Goal: Information Seeking & Learning: Find specific fact

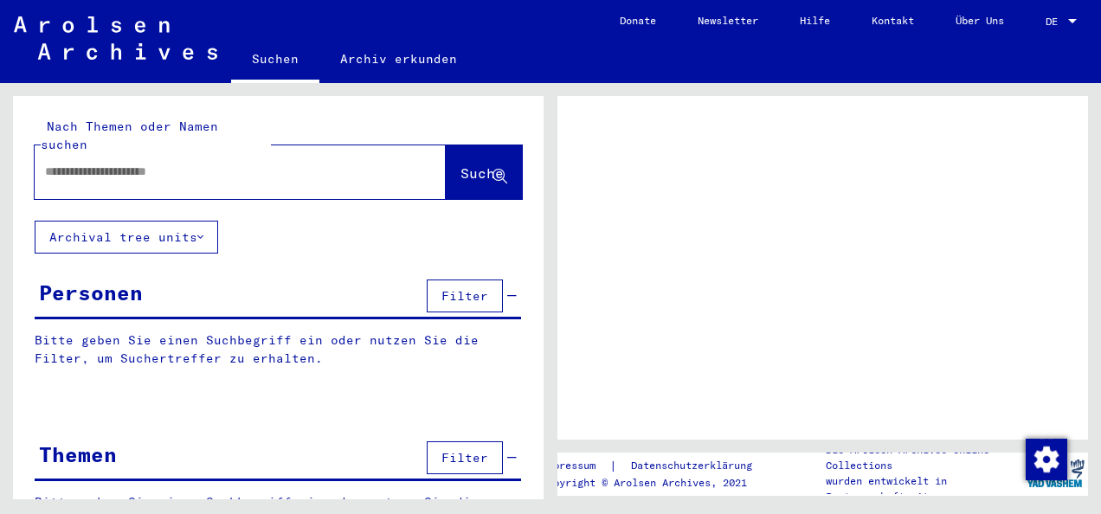
click at [171, 163] on input "text" at bounding box center [224, 172] width 359 height 18
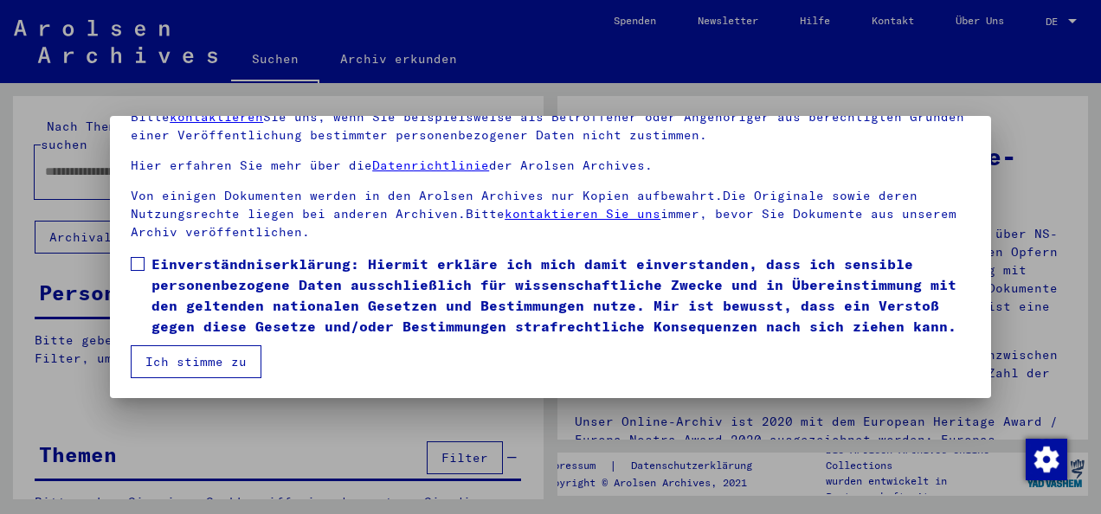
scroll to position [137, 0]
click at [144, 257] on span at bounding box center [138, 264] width 14 height 14
click at [189, 373] on button "Ich stimme zu" at bounding box center [196, 361] width 131 height 33
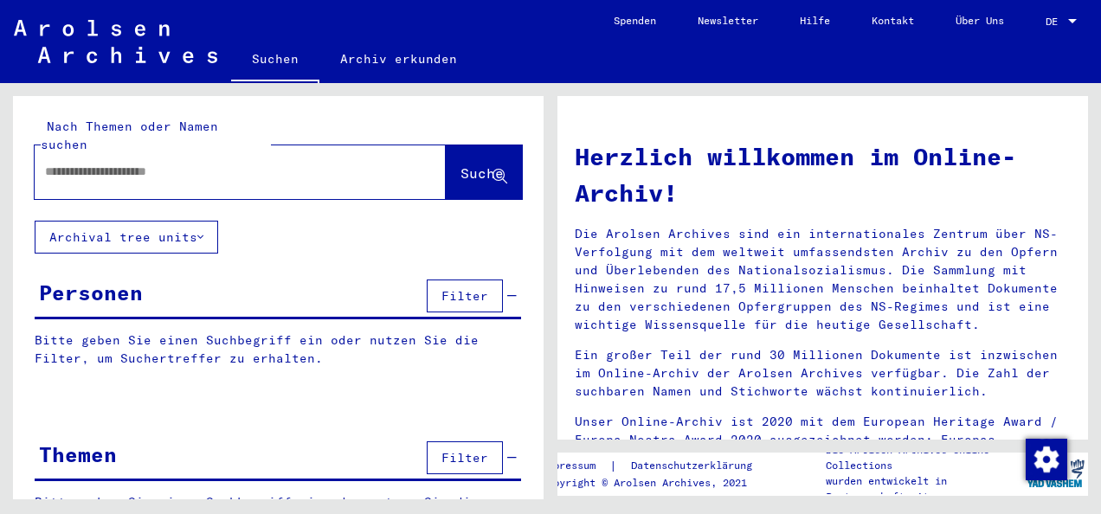
click at [110, 163] on input "text" at bounding box center [219, 172] width 349 height 18
type input "******"
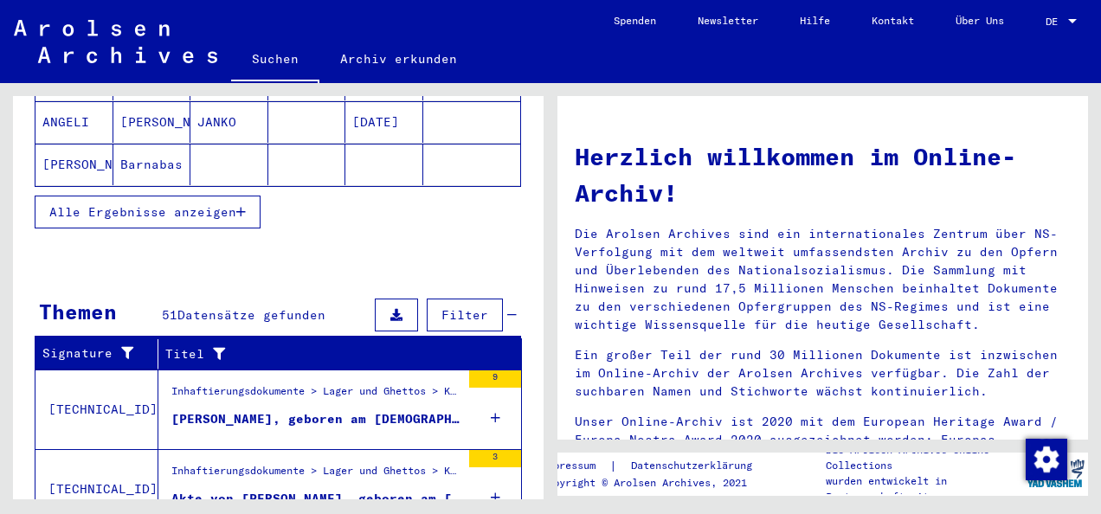
scroll to position [421, 0]
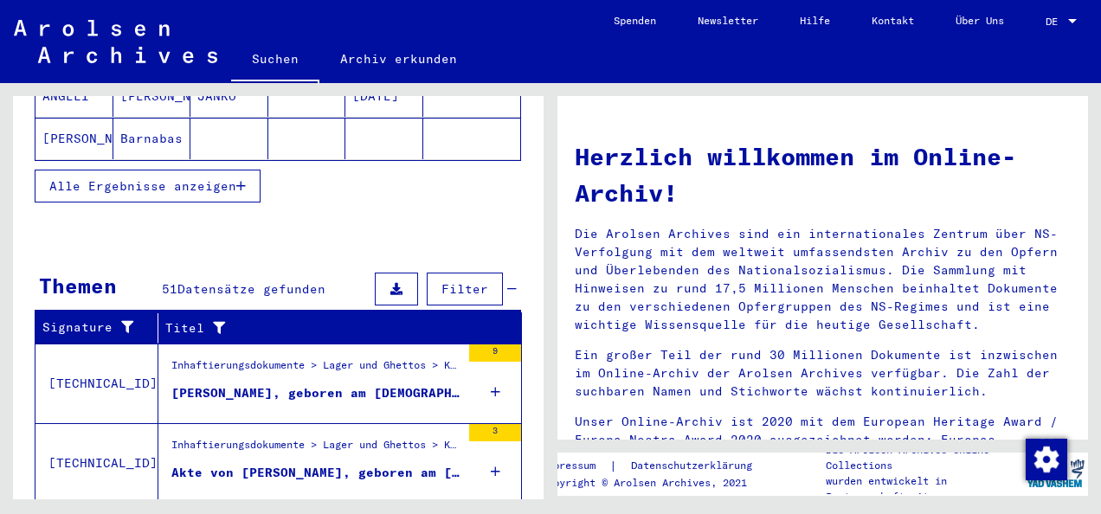
click at [218, 384] on div "[PERSON_NAME], geboren am [DEMOGRAPHIC_DATA]" at bounding box center [315, 393] width 289 height 18
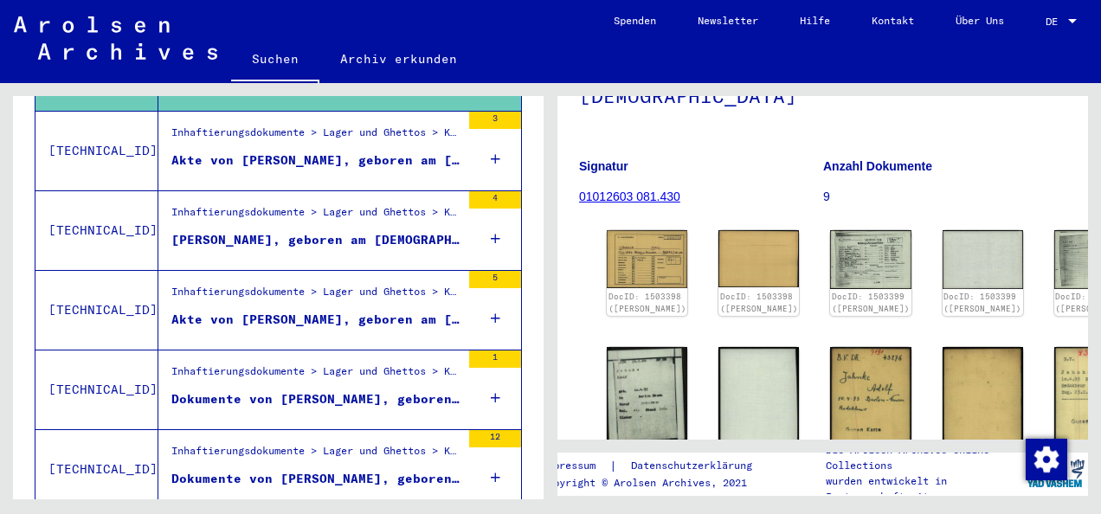
scroll to position [198, 0]
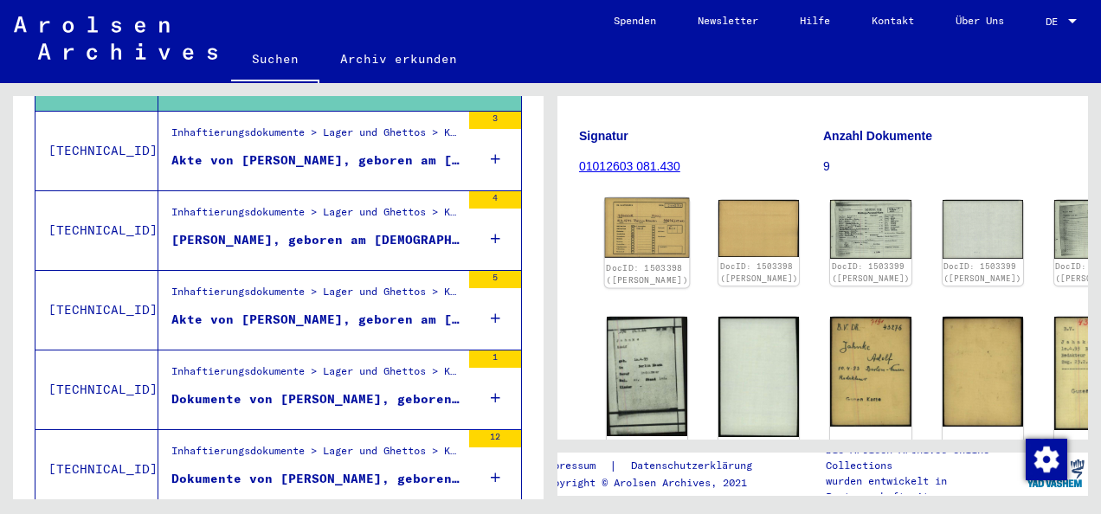
click at [616, 223] on img at bounding box center [647, 228] width 85 height 61
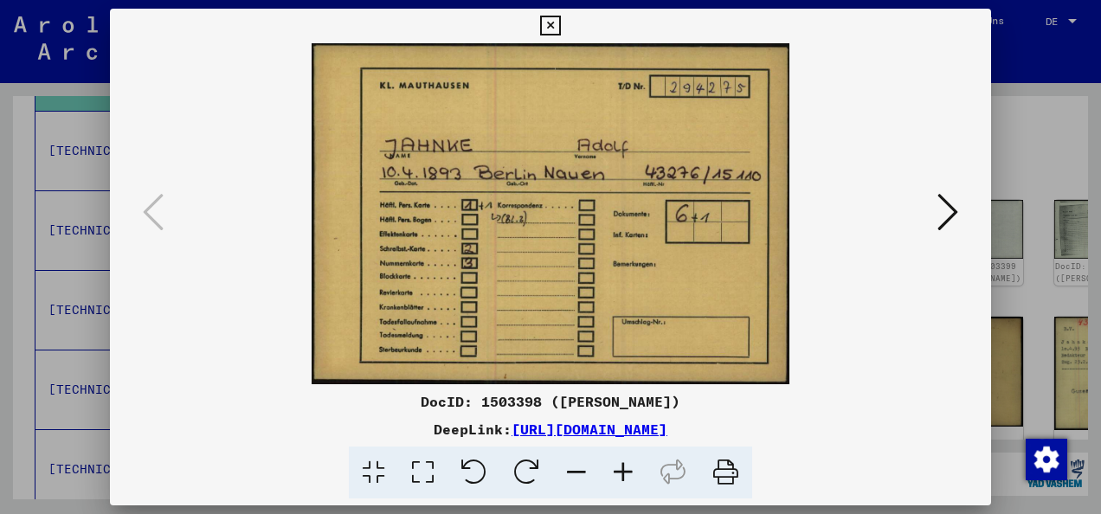
click at [932, 213] on button at bounding box center [947, 213] width 31 height 49
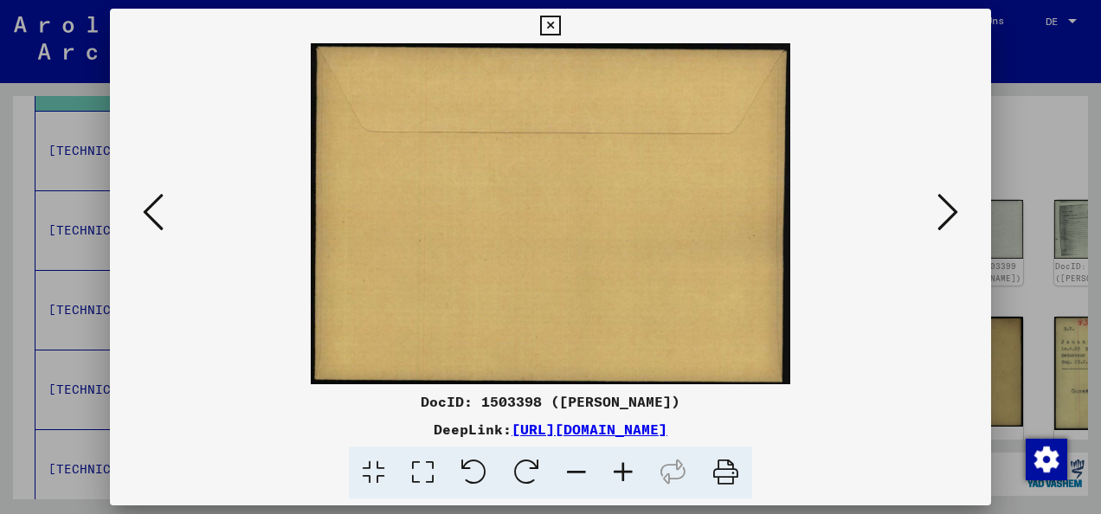
click at [932, 213] on button at bounding box center [947, 213] width 31 height 49
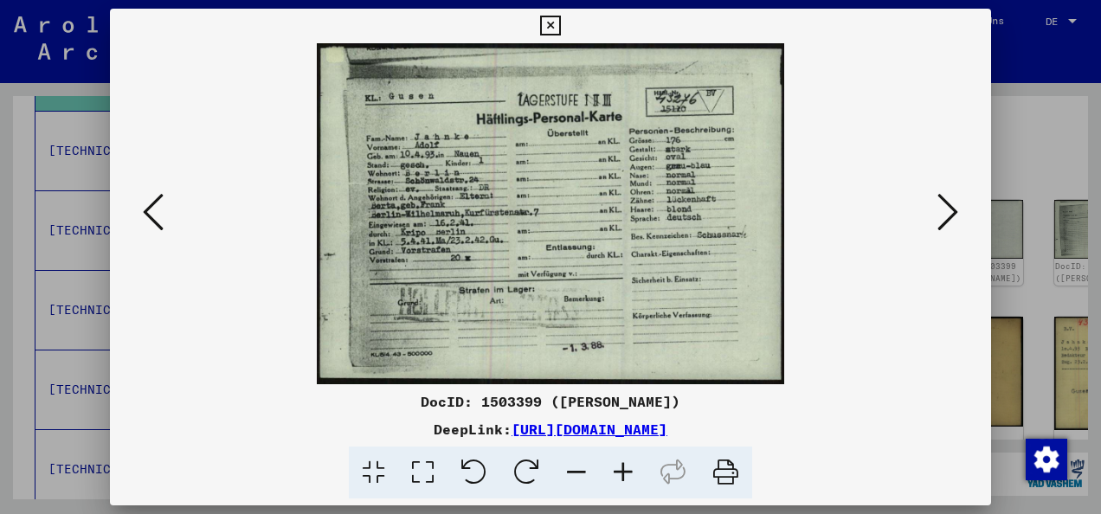
click at [552, 22] on icon at bounding box center [550, 26] width 20 height 21
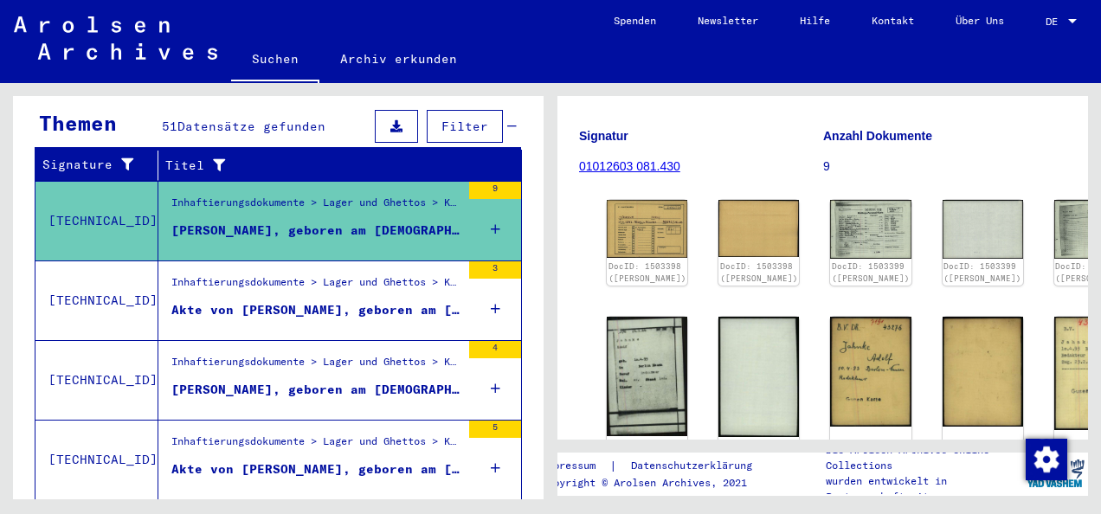
scroll to position [267, 0]
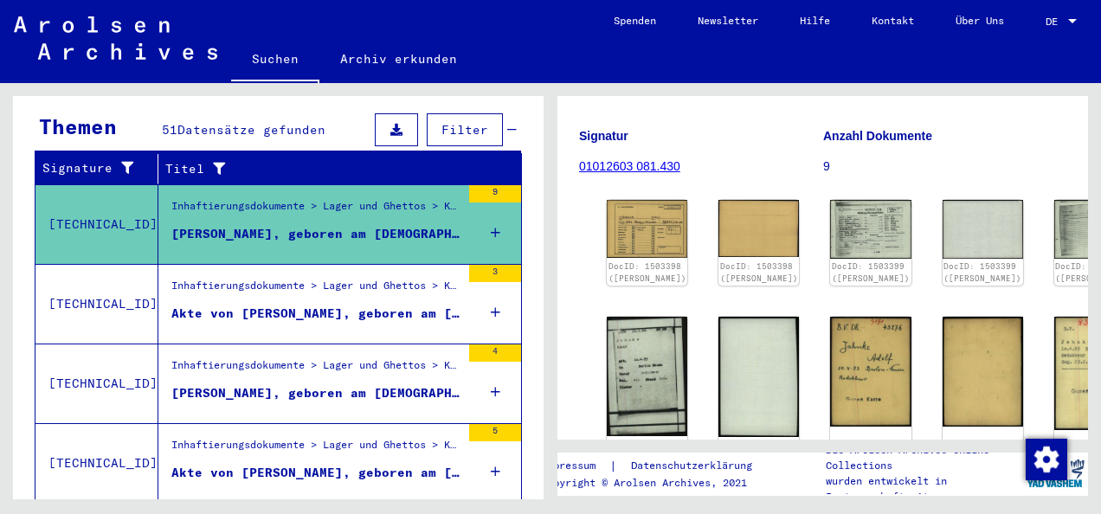
click at [242, 278] on div "Inhaftierungsdokumente > Lager und Ghettos > Konzentrationslager [GEOGRAPHIC_DA…" at bounding box center [315, 290] width 289 height 24
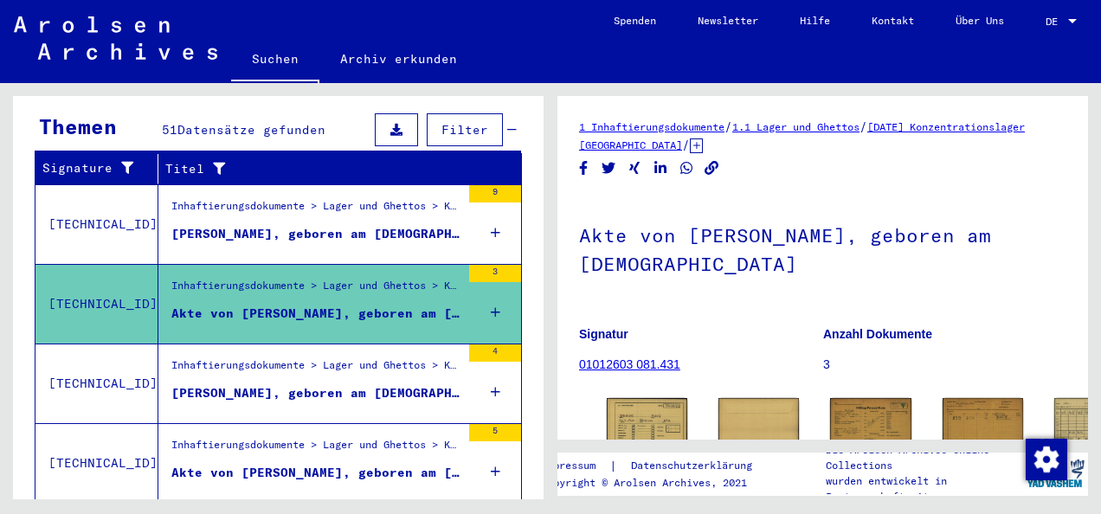
click at [232, 357] on div "Inhaftierungsdokumente > Lager und Ghettos > Konzentrationslager [GEOGRAPHIC_DA…" at bounding box center [315, 369] width 289 height 24
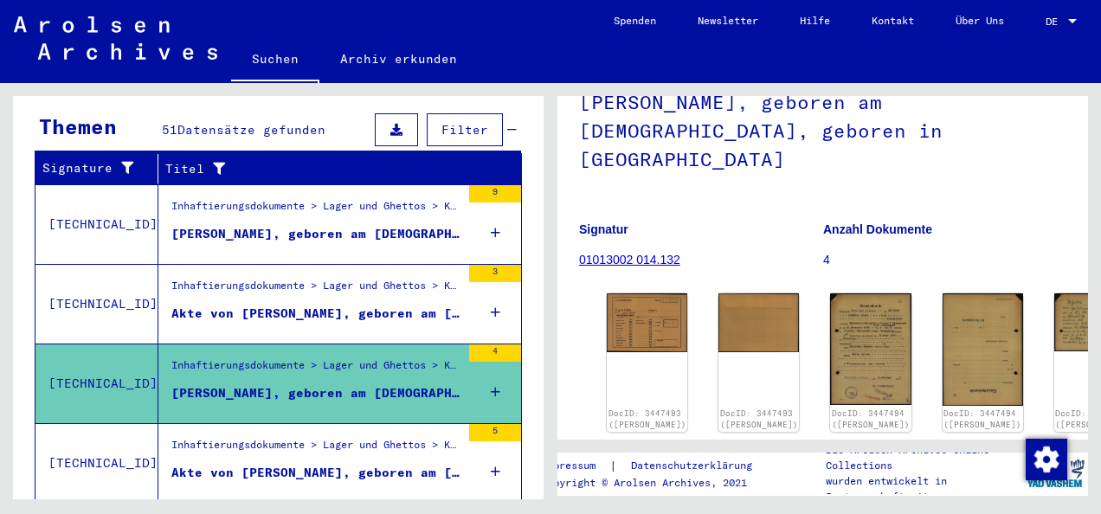
scroll to position [170, 0]
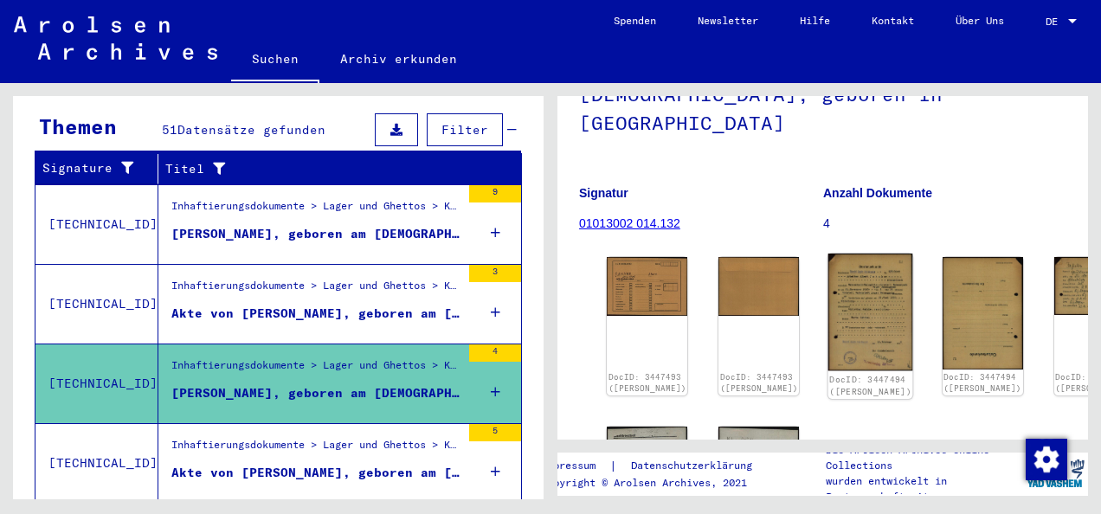
click at [828, 260] on img at bounding box center [870, 313] width 85 height 118
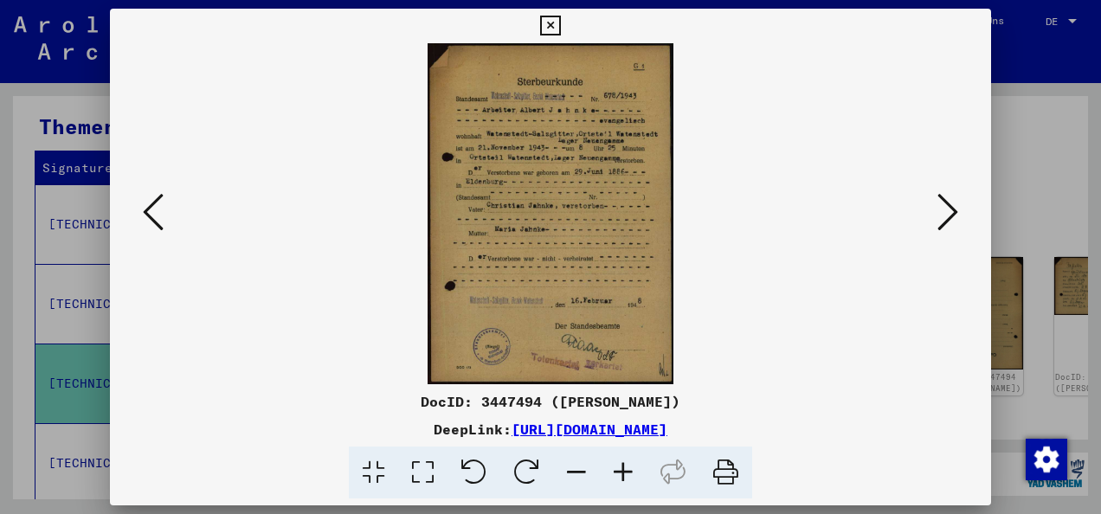
click at [557, 28] on icon at bounding box center [550, 26] width 20 height 21
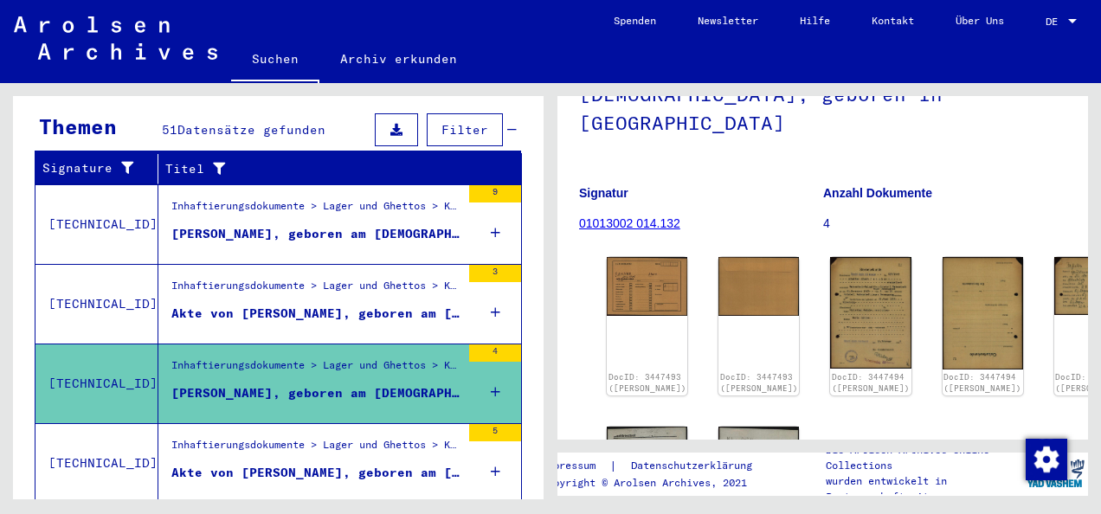
click at [346, 437] on div "Inhaftierungsdokumente > Lager und Ghettos > Konzentrationslager [GEOGRAPHIC_DA…" at bounding box center [315, 449] width 289 height 24
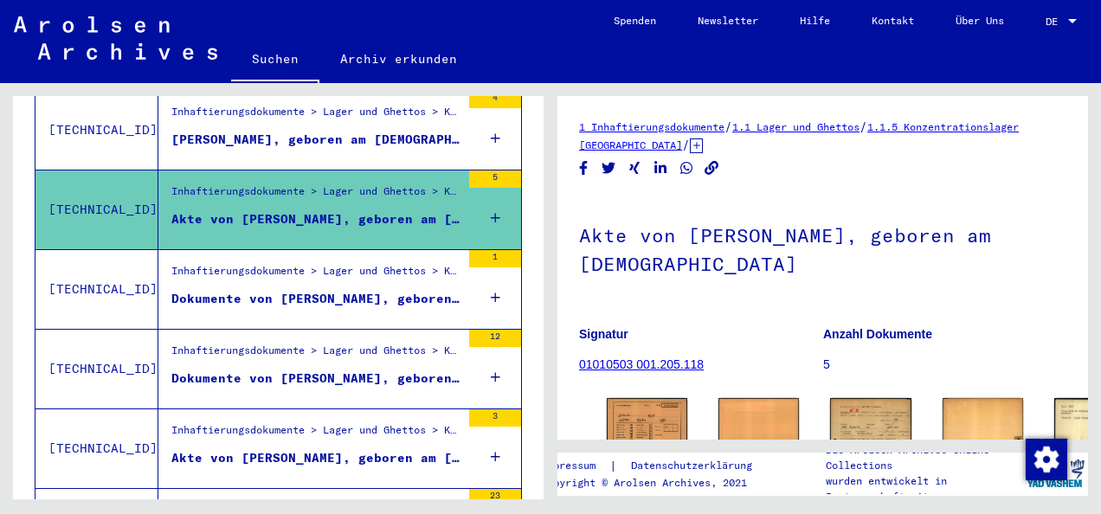
scroll to position [529, 0]
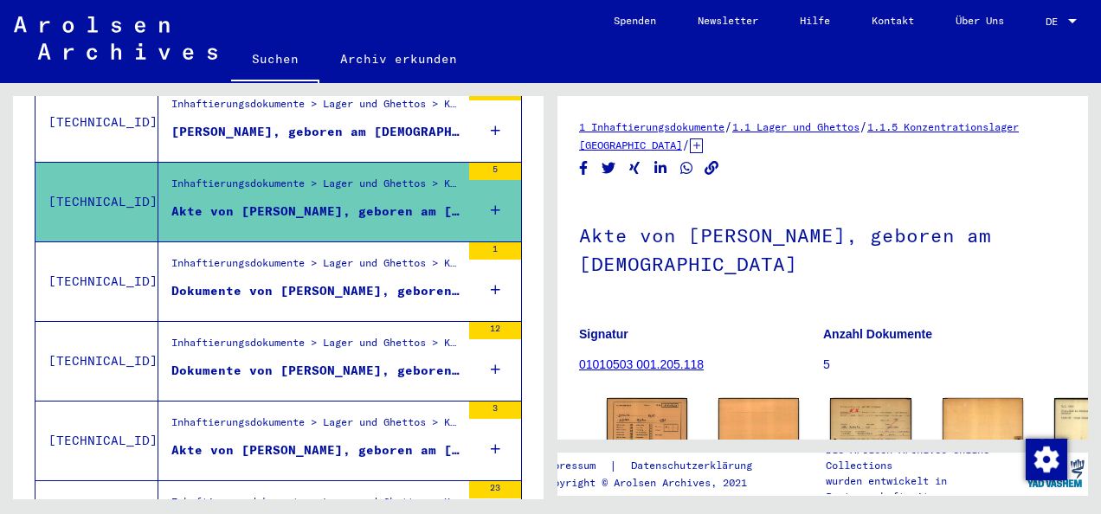
click at [322, 282] on div "Dokumente von [PERSON_NAME], geboren am [DEMOGRAPHIC_DATA]" at bounding box center [315, 291] width 289 height 18
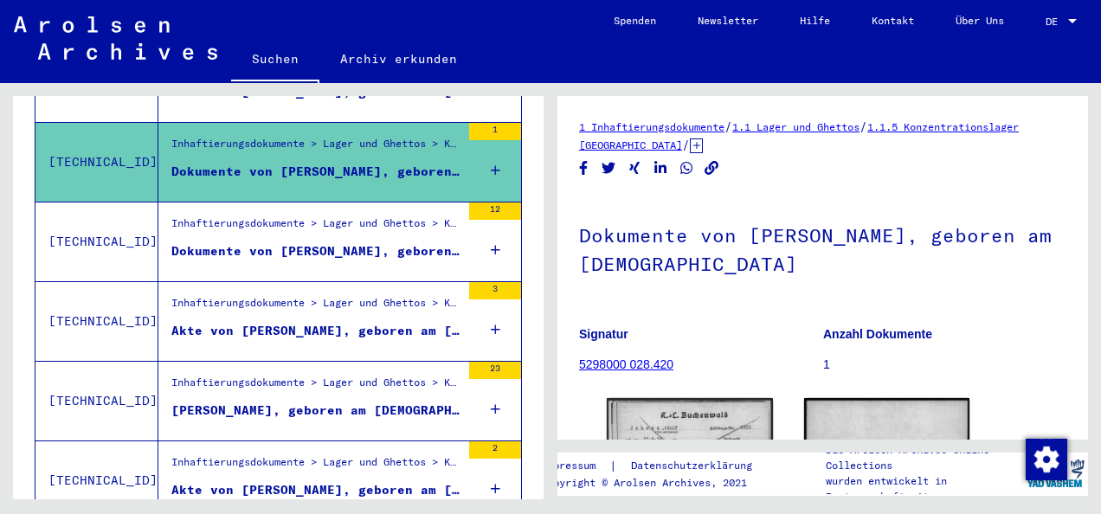
scroll to position [686, 0]
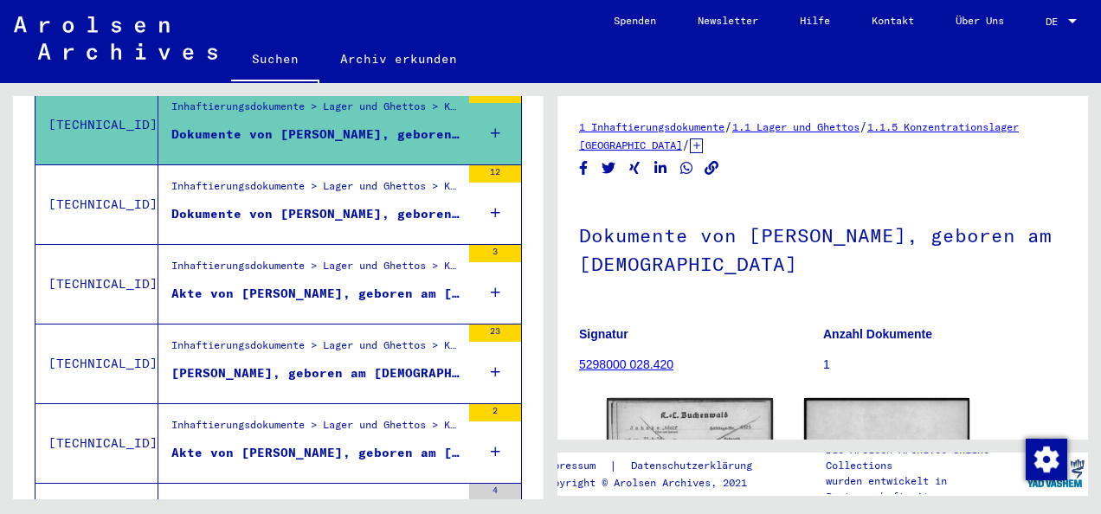
click at [368, 205] on figure "Dokumente von [PERSON_NAME], geboren am [DEMOGRAPHIC_DATA]" at bounding box center [315, 218] width 289 height 26
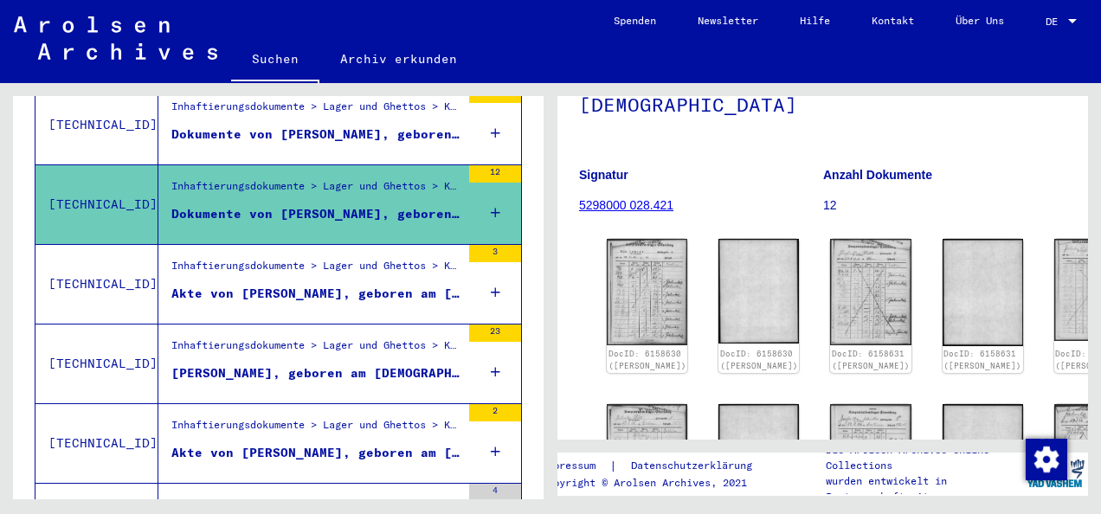
scroll to position [168, 0]
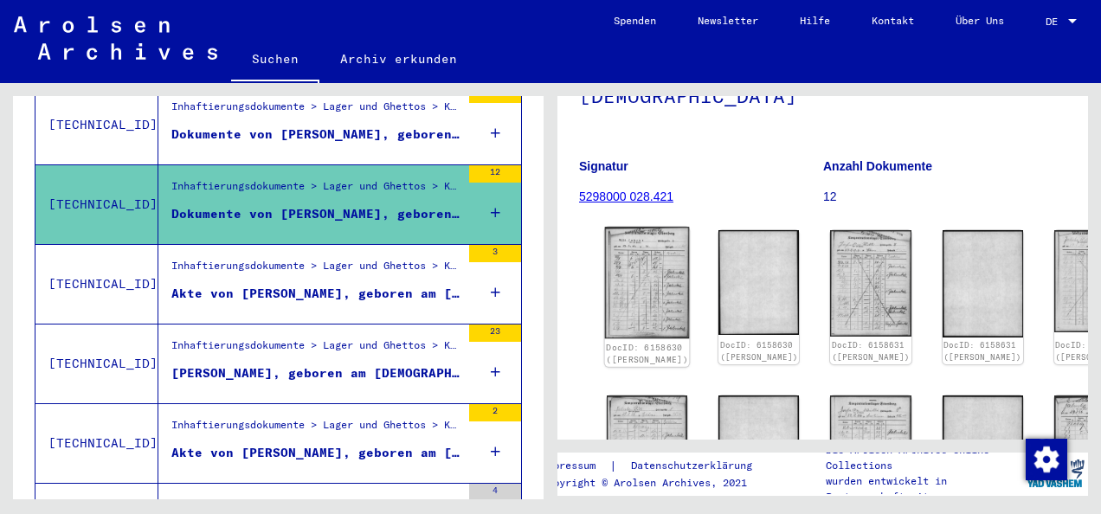
click at [628, 264] on img at bounding box center [647, 283] width 85 height 112
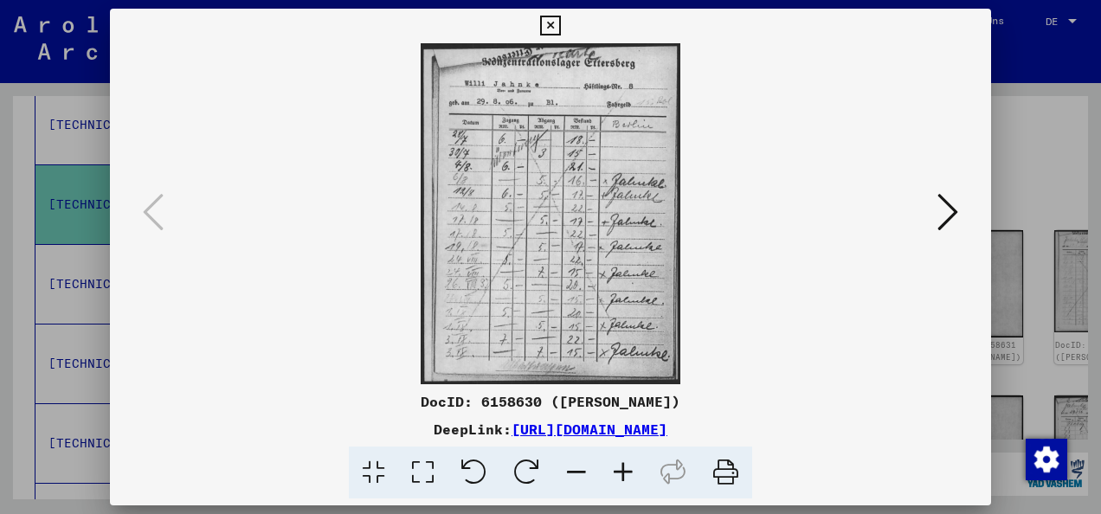
click at [949, 201] on icon at bounding box center [947, 212] width 21 height 42
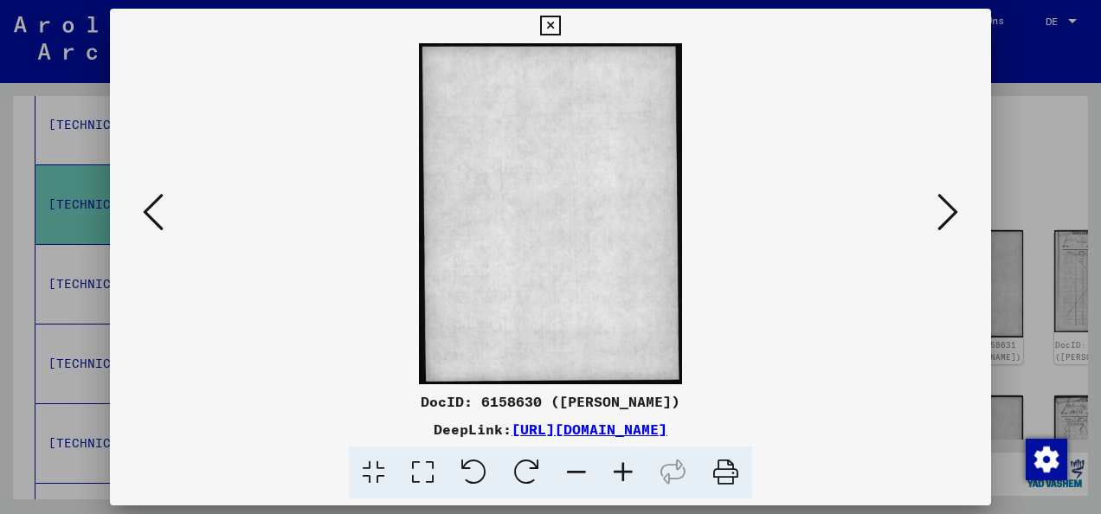
click at [949, 201] on icon at bounding box center [947, 212] width 21 height 42
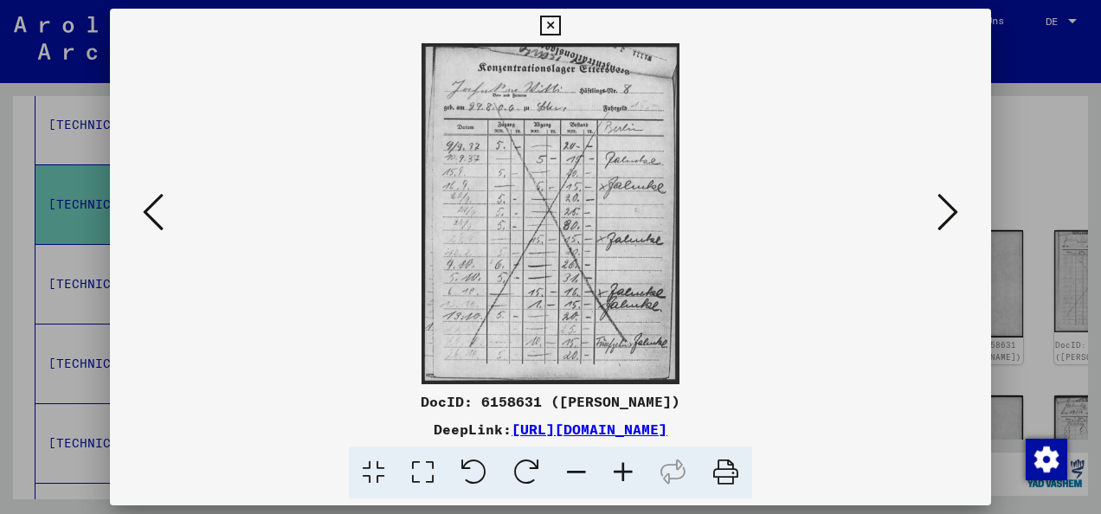
click at [949, 201] on icon at bounding box center [947, 212] width 21 height 42
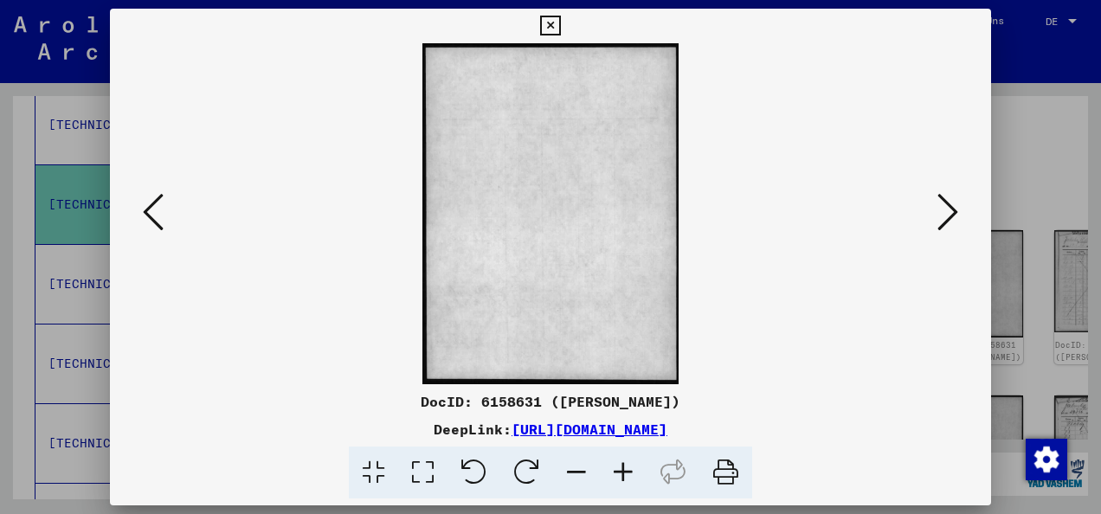
click at [949, 201] on icon at bounding box center [947, 212] width 21 height 42
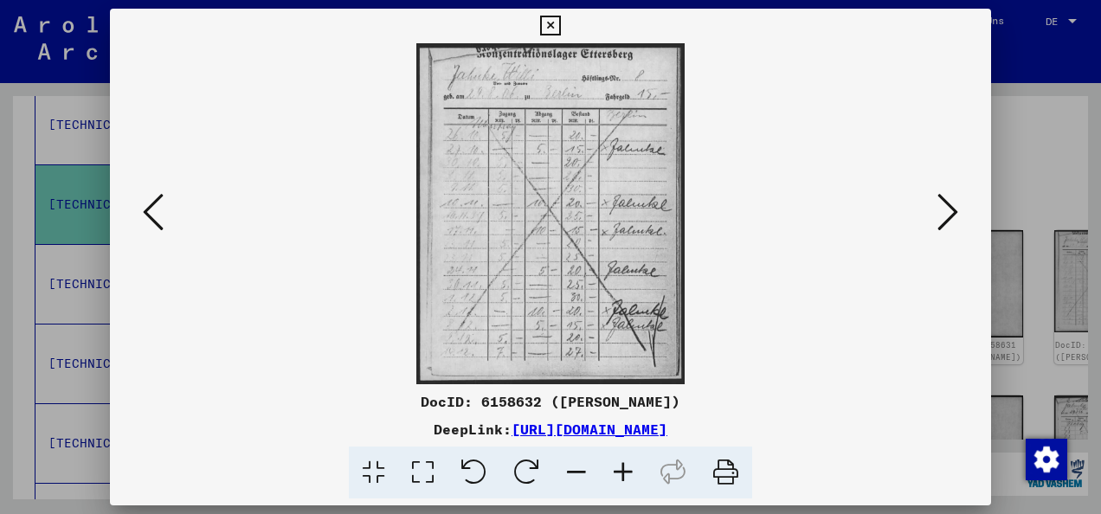
click at [949, 201] on icon at bounding box center [947, 212] width 21 height 42
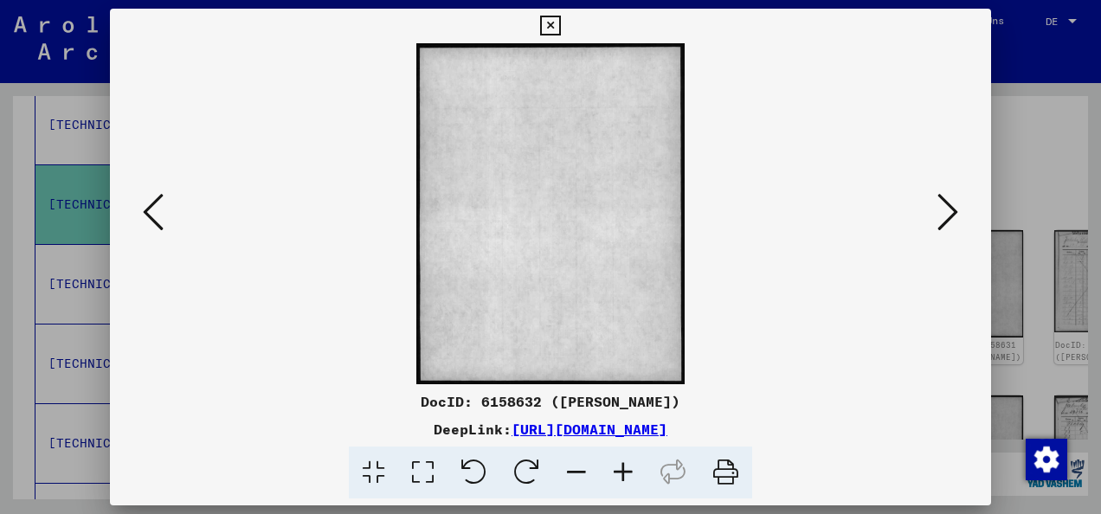
click at [949, 201] on icon at bounding box center [947, 212] width 21 height 42
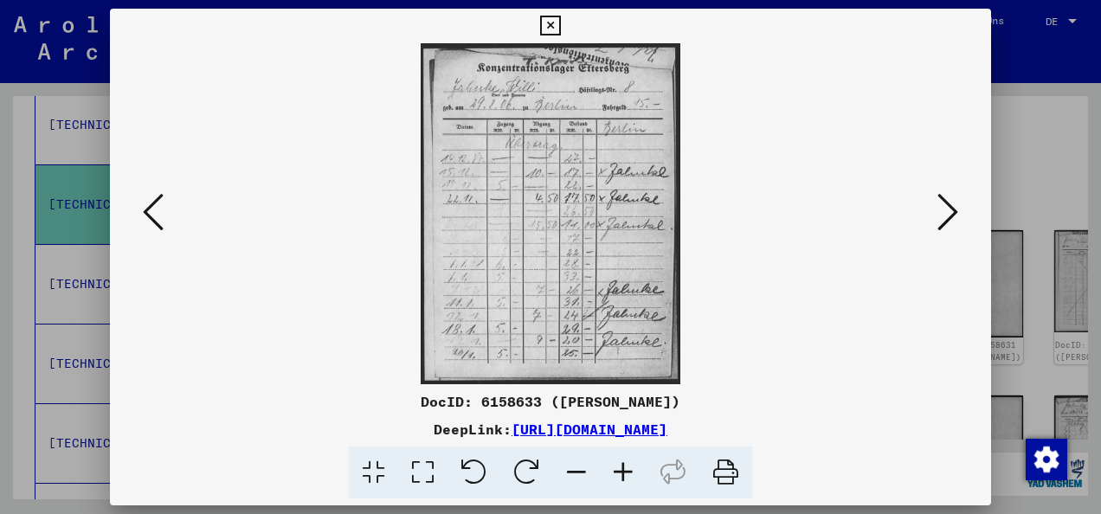
click at [949, 201] on icon at bounding box center [947, 212] width 21 height 42
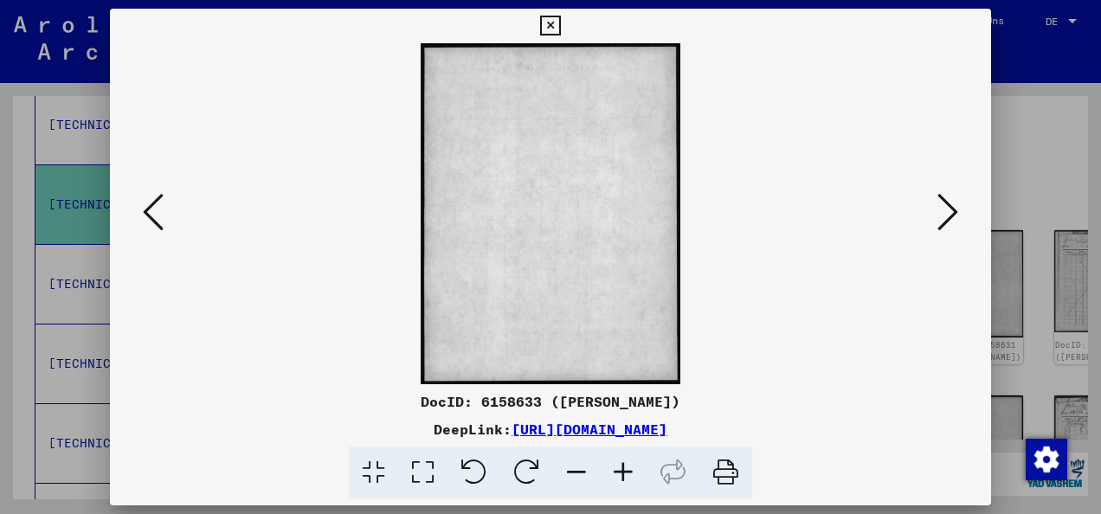
click at [949, 201] on icon at bounding box center [947, 212] width 21 height 42
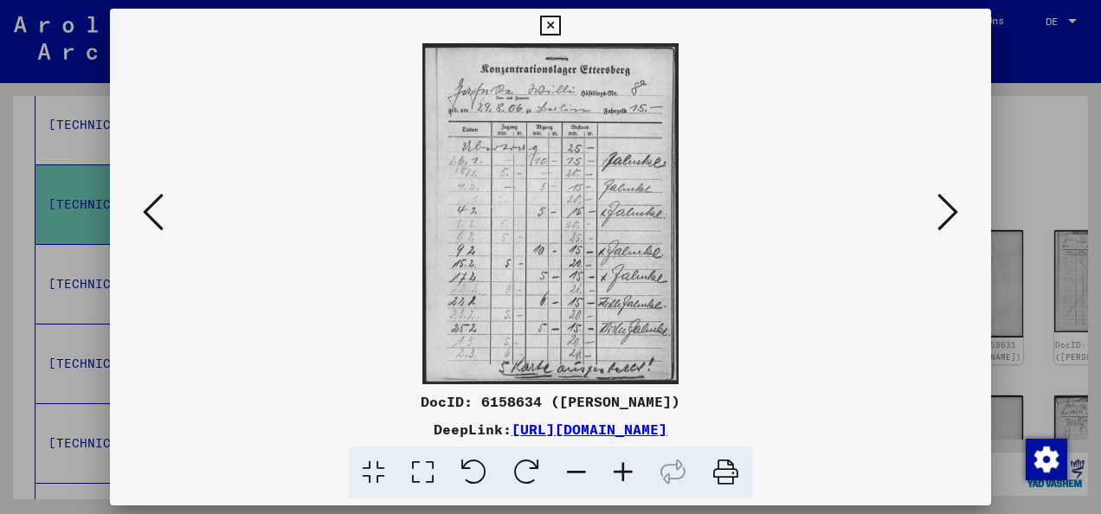
click at [553, 24] on icon at bounding box center [550, 26] width 20 height 21
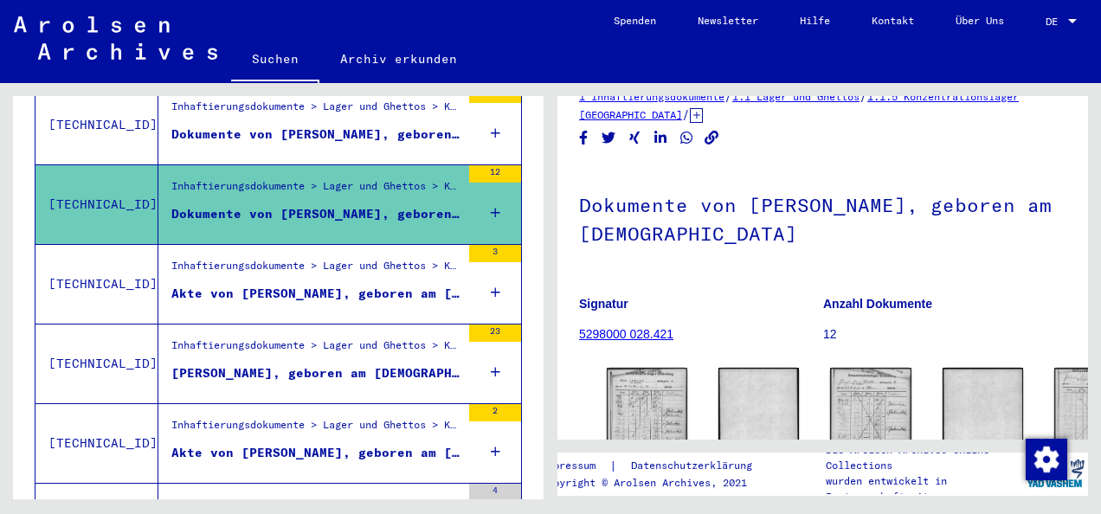
scroll to position [0, 0]
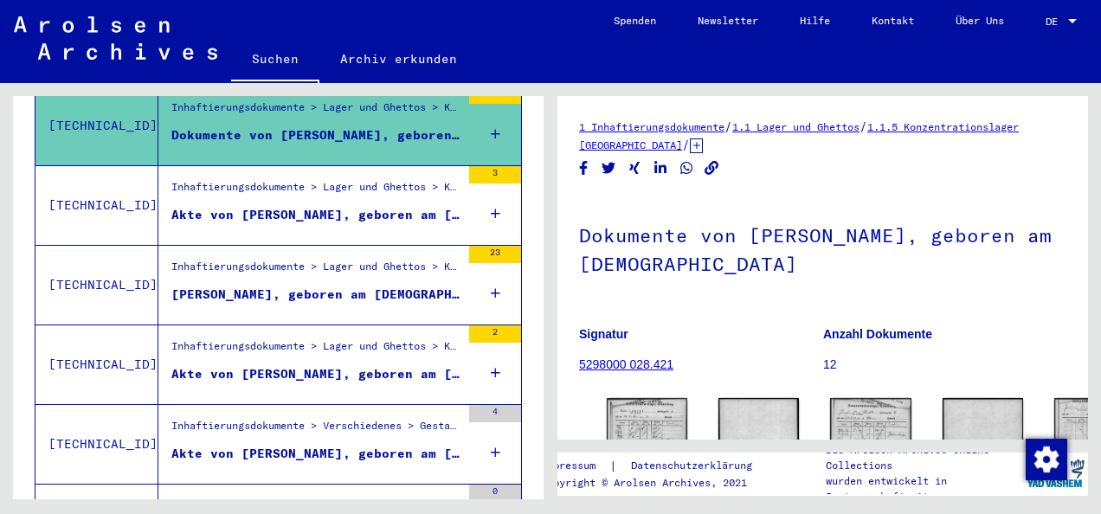
drag, startPoint x: 543, startPoint y: 261, endPoint x: 538, endPoint y: 275, distance: 15.3
click at [538, 275] on div "Nach Themen oder Namen suchen ****** close Suche Archival tree units Personen 3…" at bounding box center [278, 304] width 531 height 416
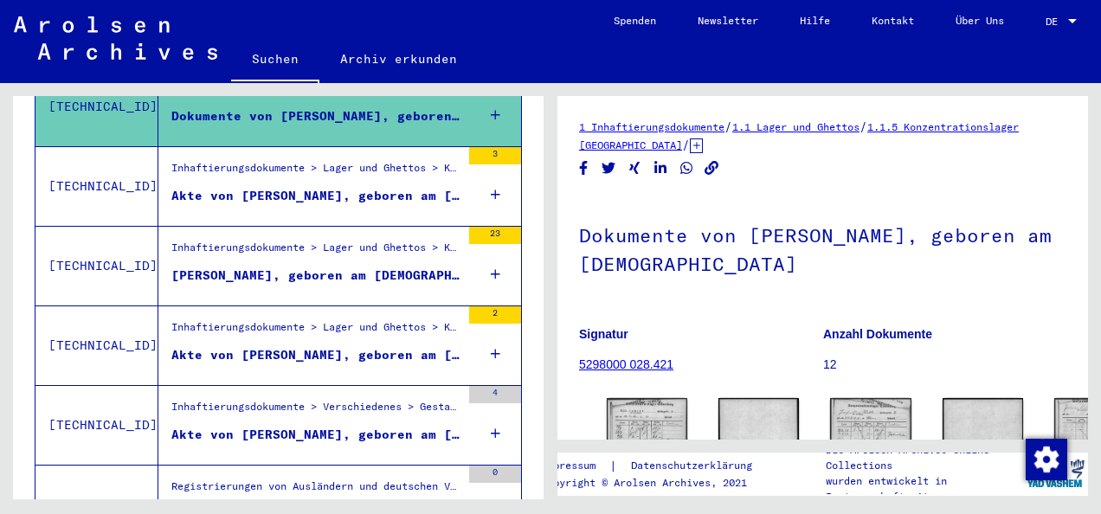
click at [386, 187] on figure "Akte von [PERSON_NAME], geboren am [DEMOGRAPHIC_DATA]" at bounding box center [315, 200] width 289 height 26
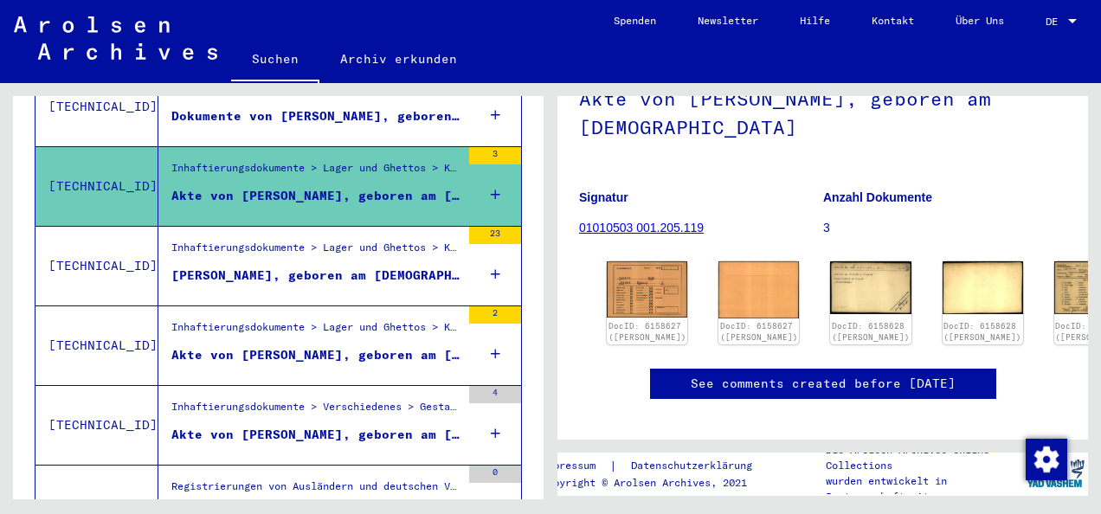
scroll to position [145, 0]
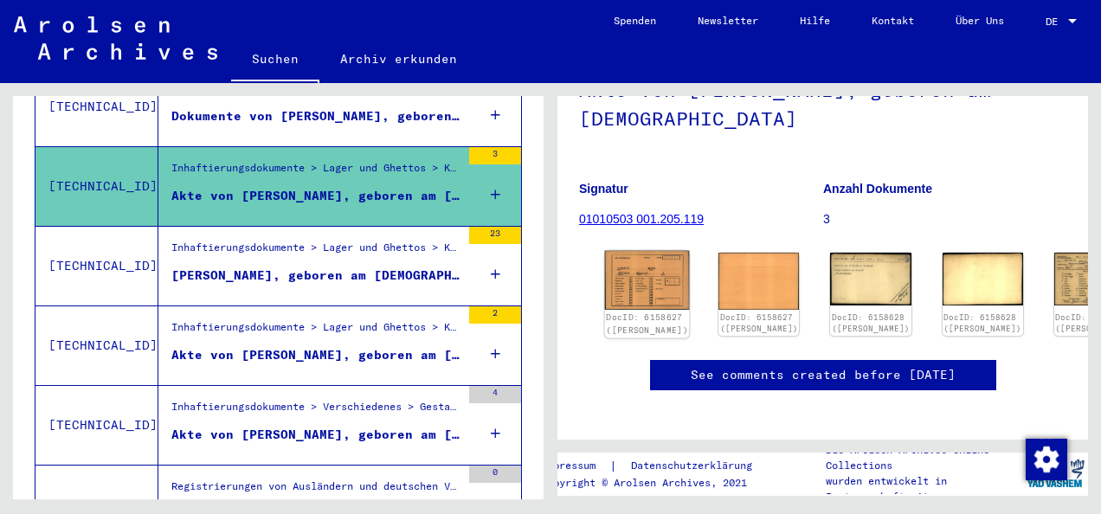
click at [629, 274] on img at bounding box center [647, 280] width 85 height 59
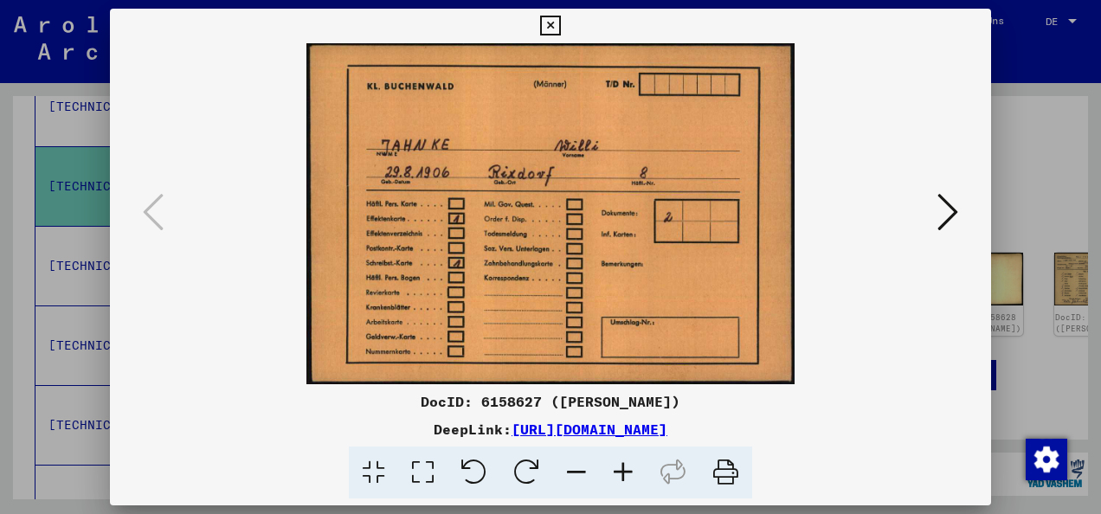
click at [941, 216] on icon at bounding box center [947, 212] width 21 height 42
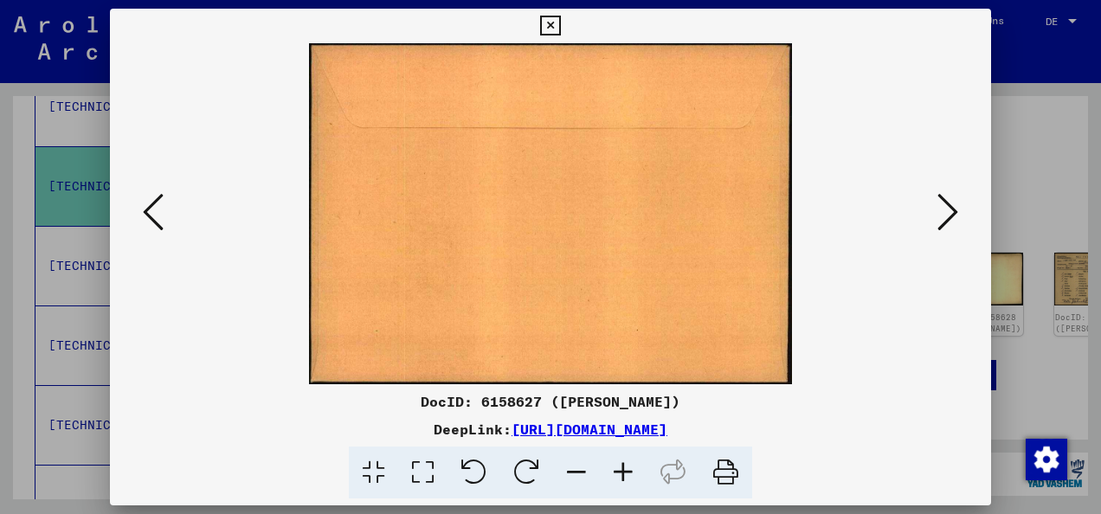
click at [941, 216] on icon at bounding box center [947, 212] width 21 height 42
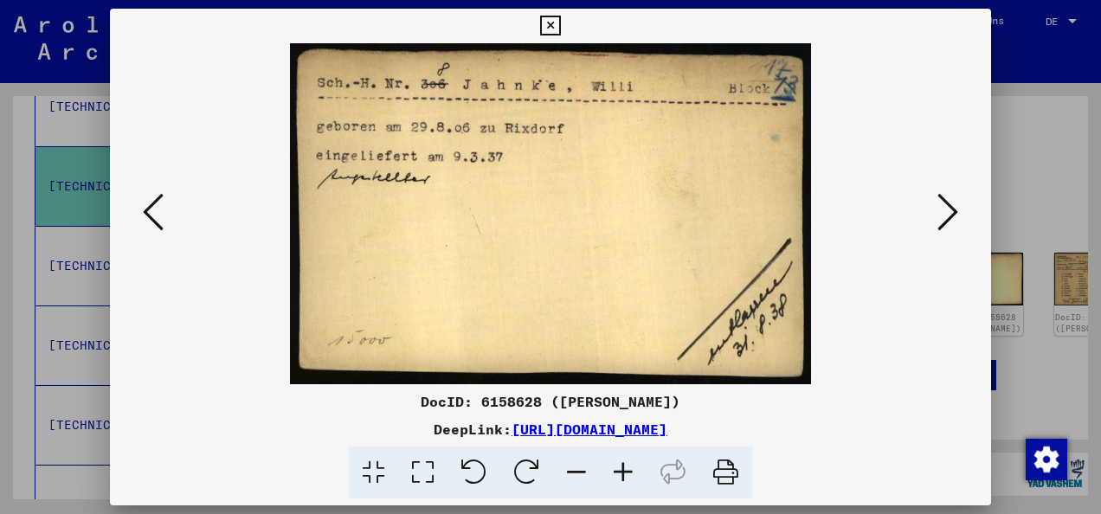
click at [941, 216] on icon at bounding box center [947, 212] width 21 height 42
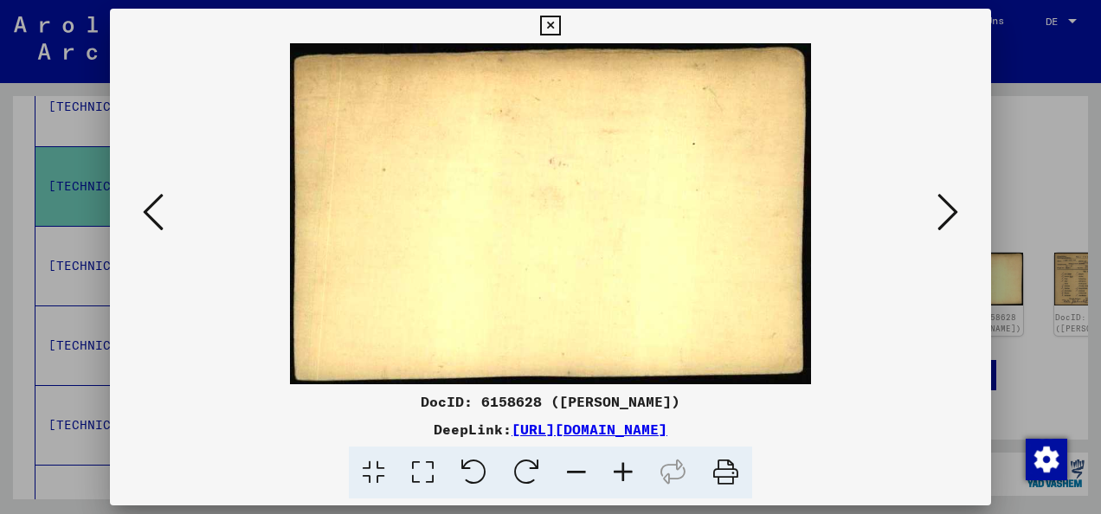
click at [941, 216] on icon at bounding box center [947, 212] width 21 height 42
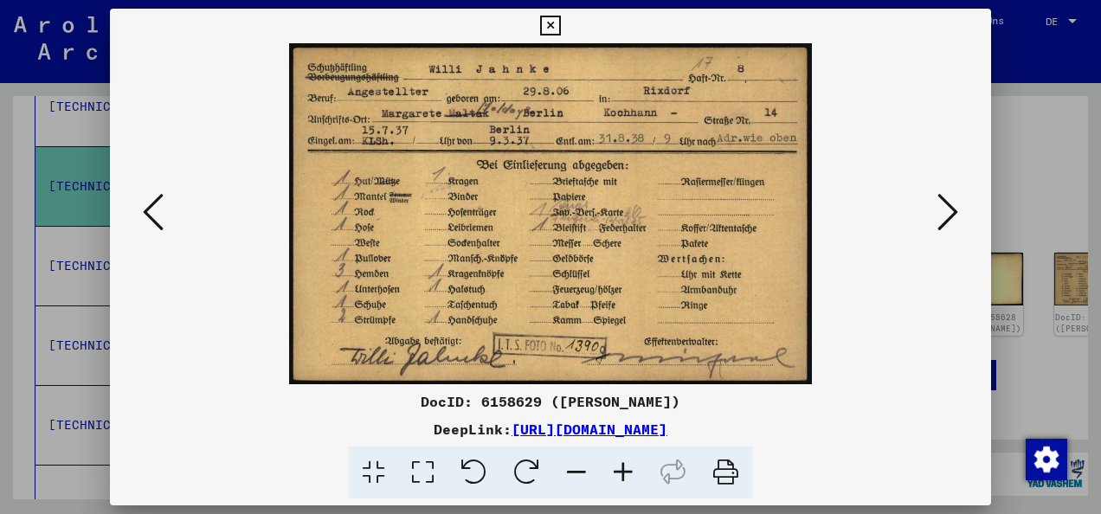
click at [941, 216] on icon at bounding box center [947, 212] width 21 height 42
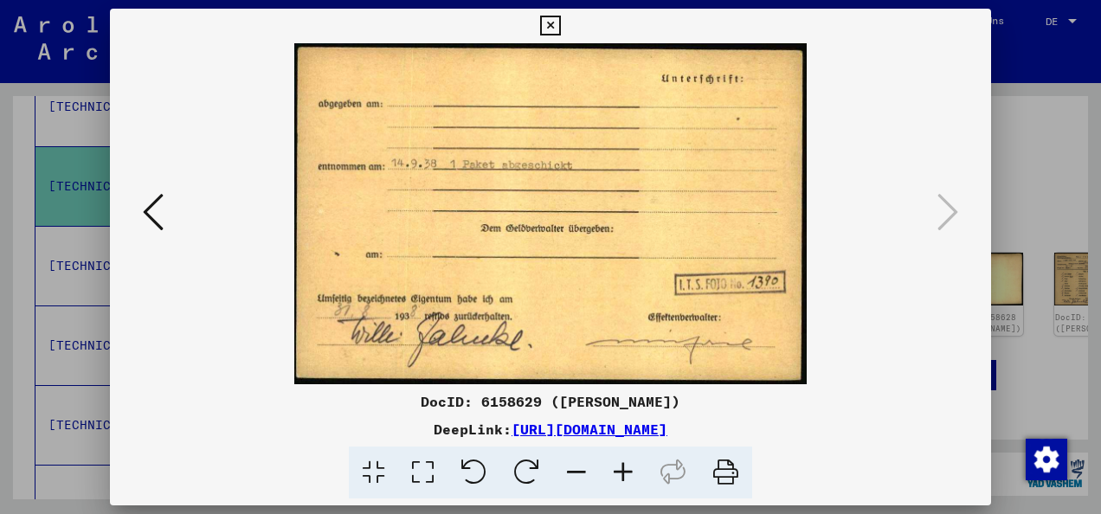
click at [552, 26] on icon at bounding box center [550, 26] width 20 height 21
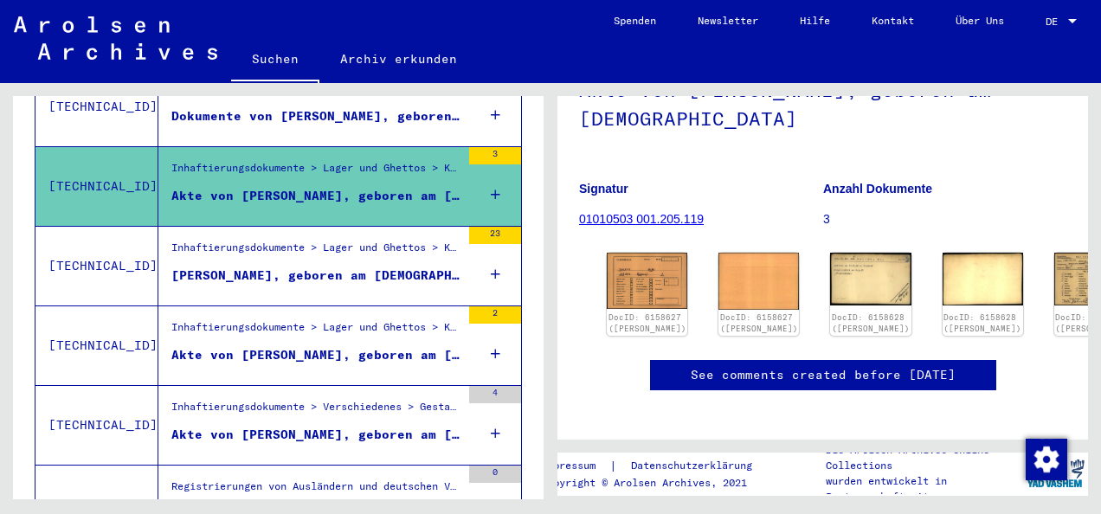
click at [381, 240] on div "Inhaftierungsdokumente > Lager und Ghettos > Konzentrationslager [GEOGRAPHIC_DA…" at bounding box center [315, 252] width 289 height 24
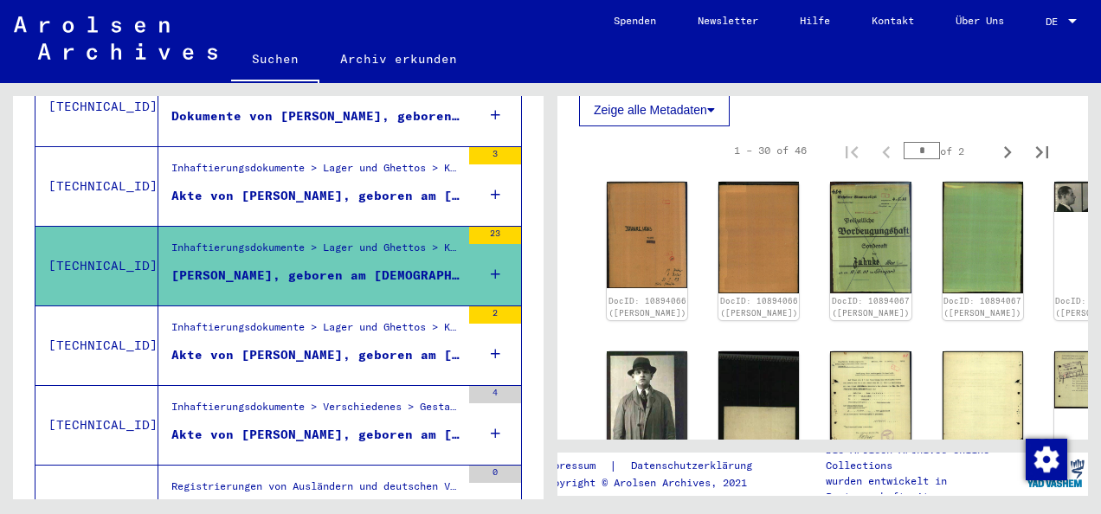
scroll to position [501, 0]
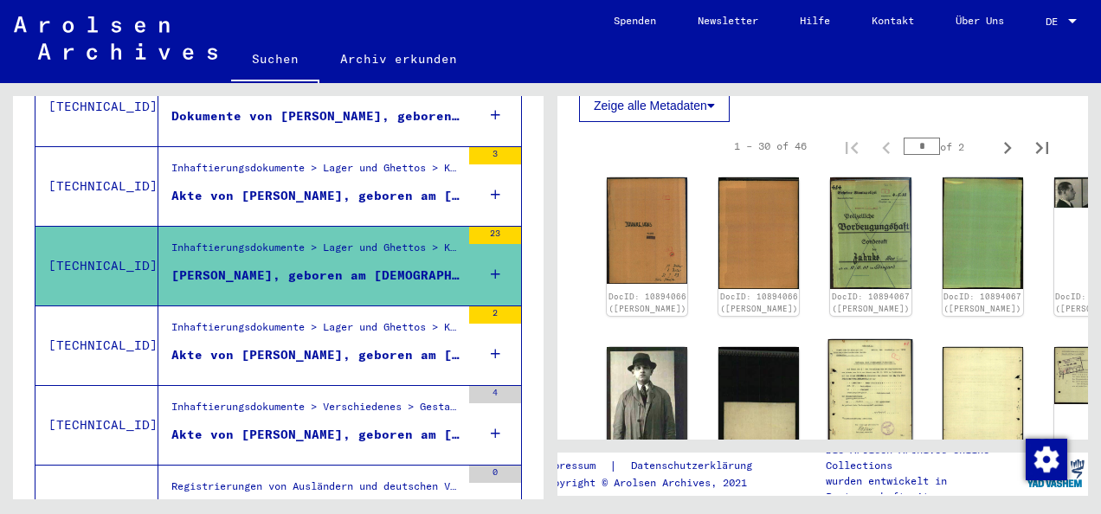
click at [828, 339] on img at bounding box center [870, 398] width 85 height 118
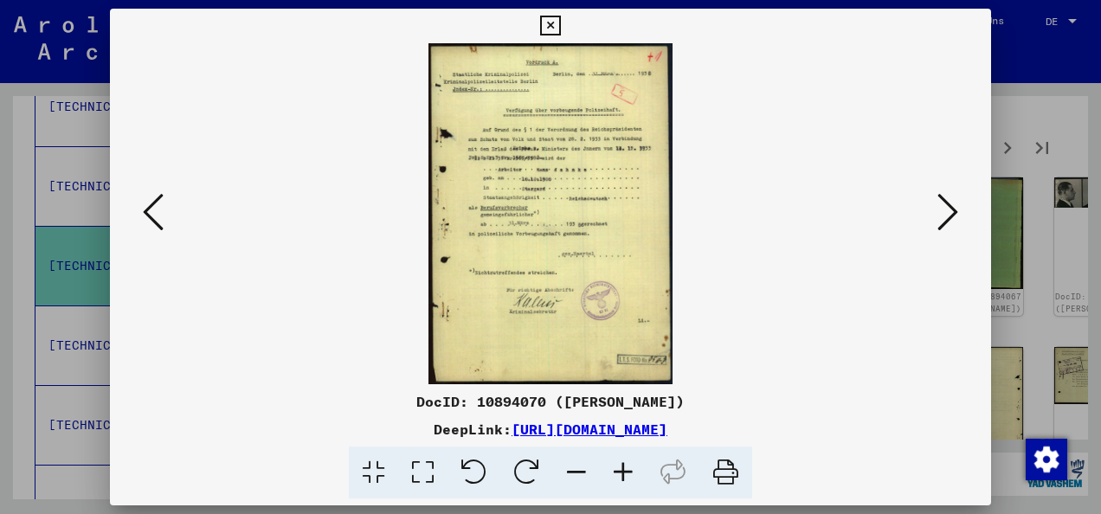
click at [628, 474] on icon at bounding box center [623, 473] width 47 height 53
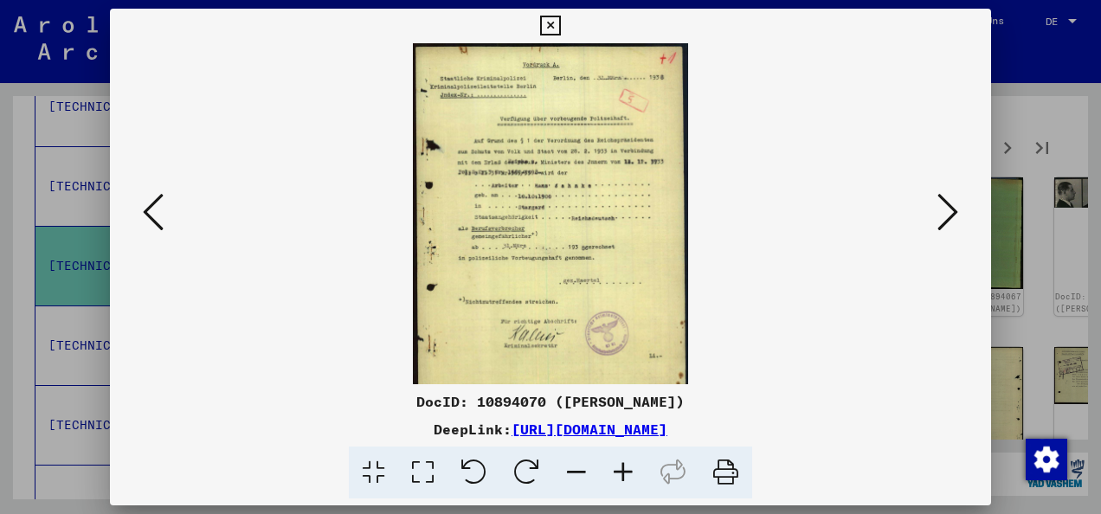
click at [628, 474] on icon at bounding box center [623, 473] width 47 height 53
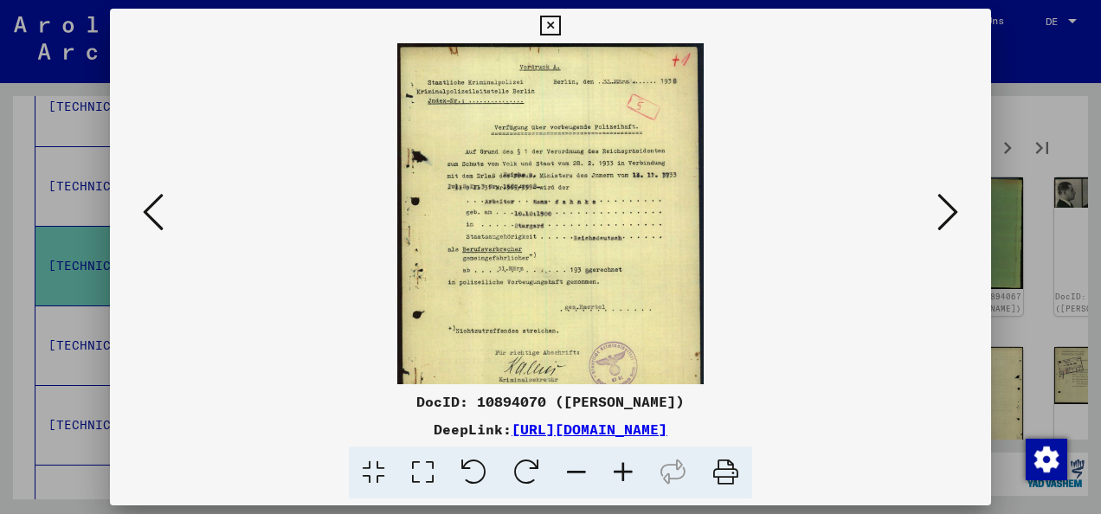
click at [628, 474] on icon at bounding box center [623, 473] width 47 height 53
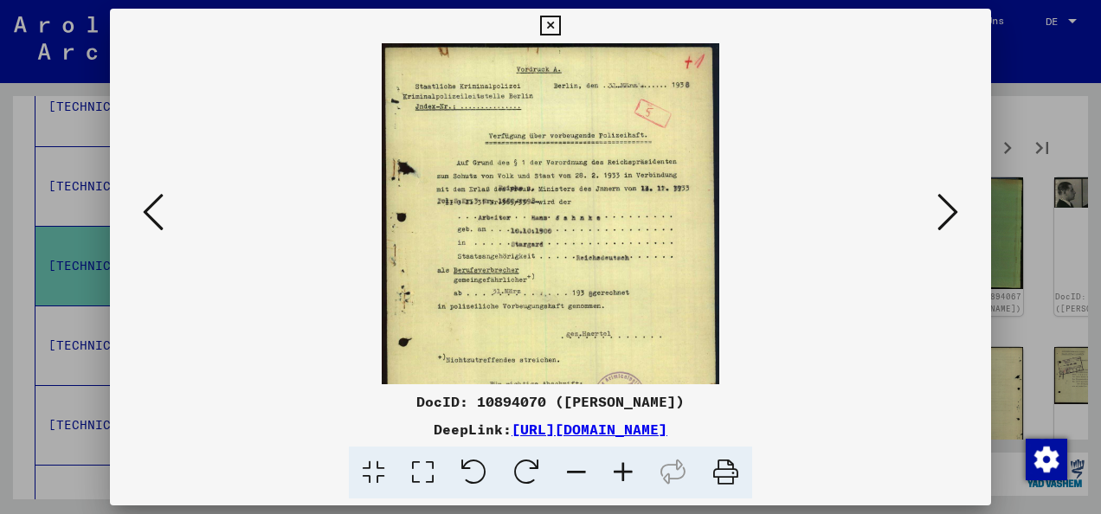
click at [628, 474] on icon at bounding box center [623, 473] width 47 height 53
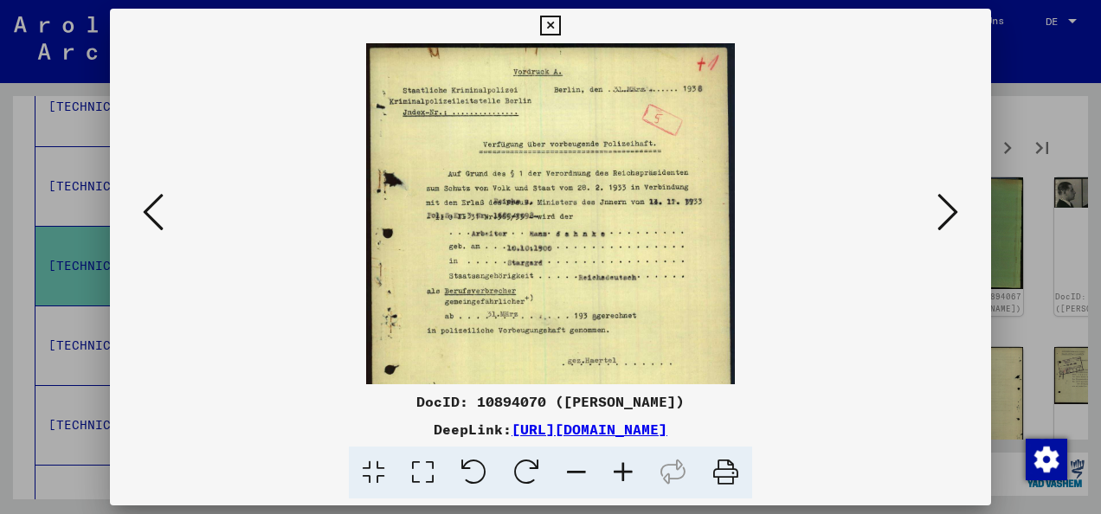
click at [552, 31] on icon at bounding box center [550, 26] width 20 height 21
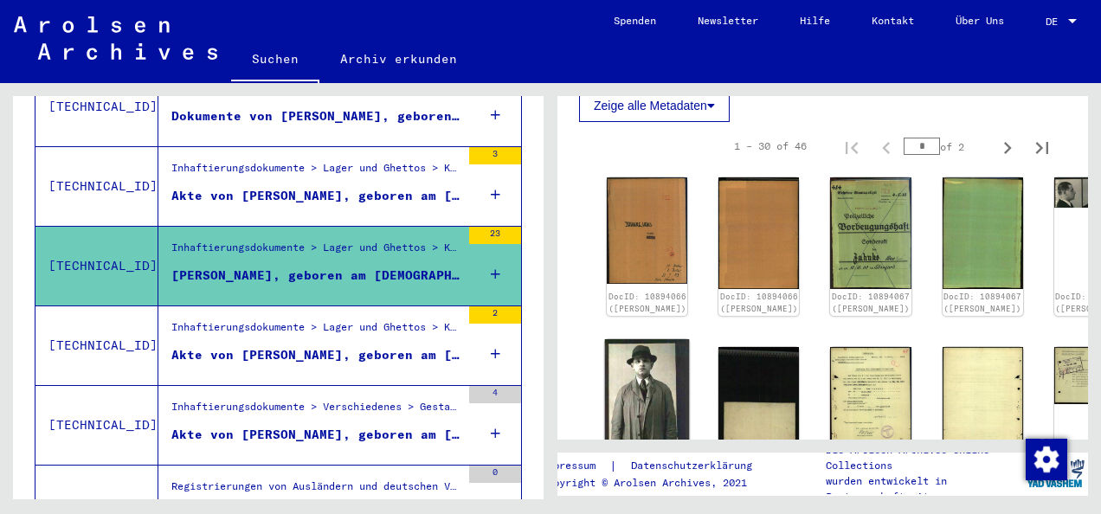
click at [615, 360] on img at bounding box center [647, 449] width 85 height 220
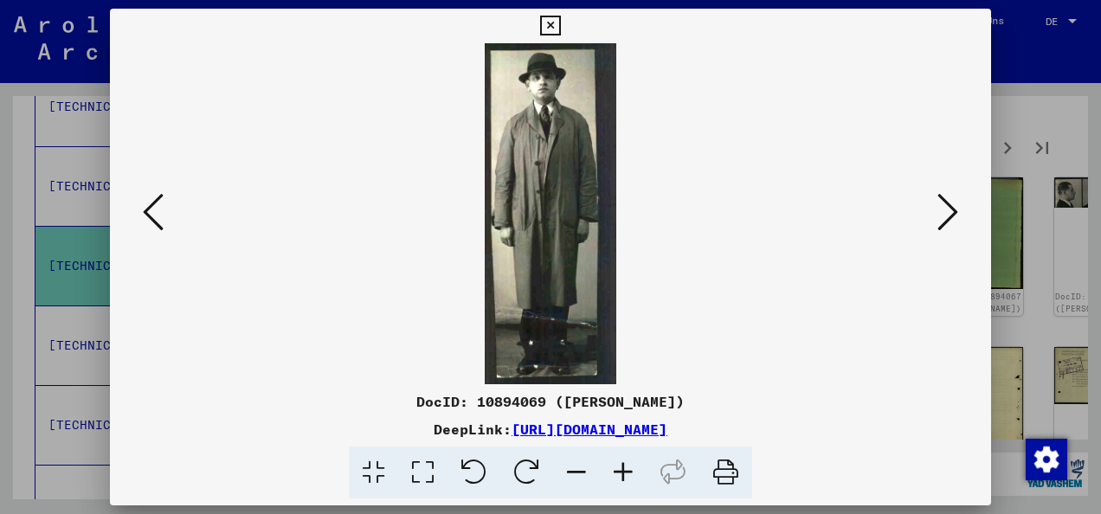
click at [551, 28] on icon at bounding box center [550, 26] width 20 height 21
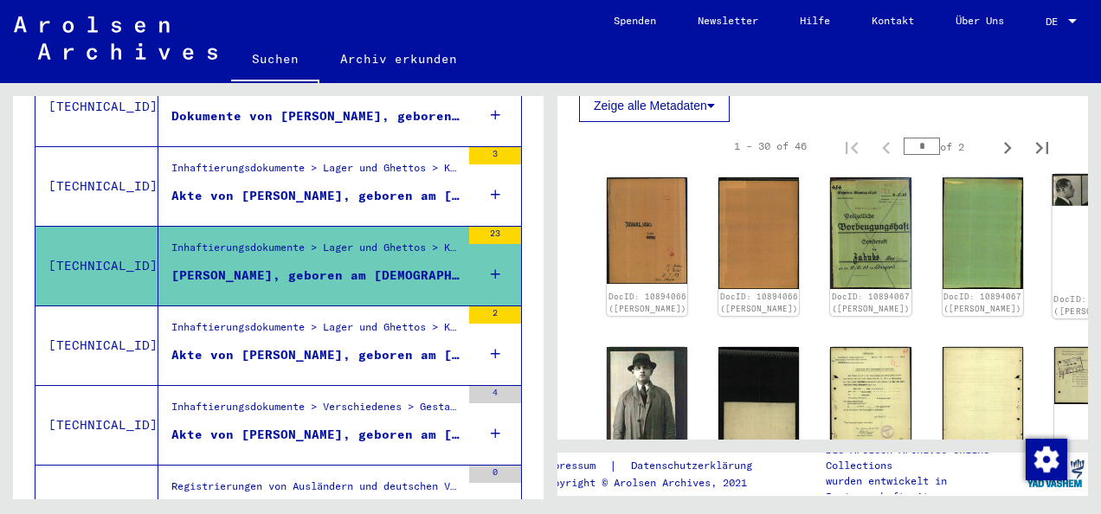
click at [1052, 186] on img at bounding box center [1094, 190] width 85 height 32
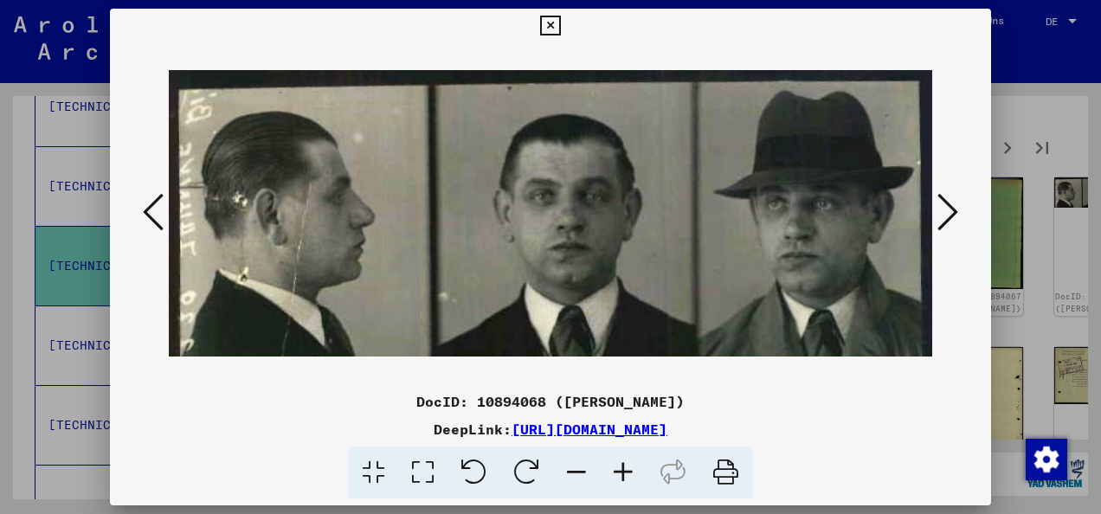
click at [545, 29] on icon at bounding box center [550, 26] width 20 height 21
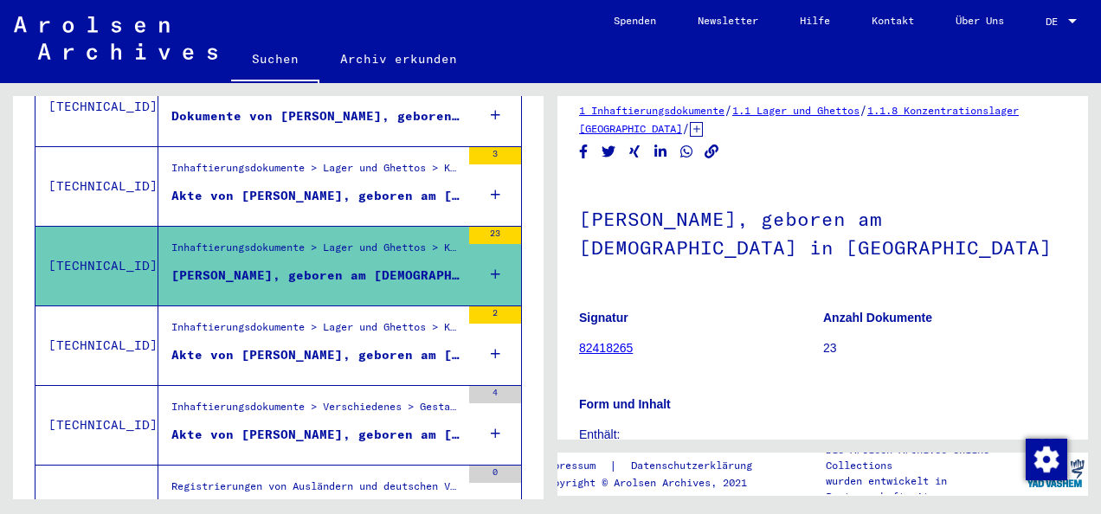
scroll to position [0, 0]
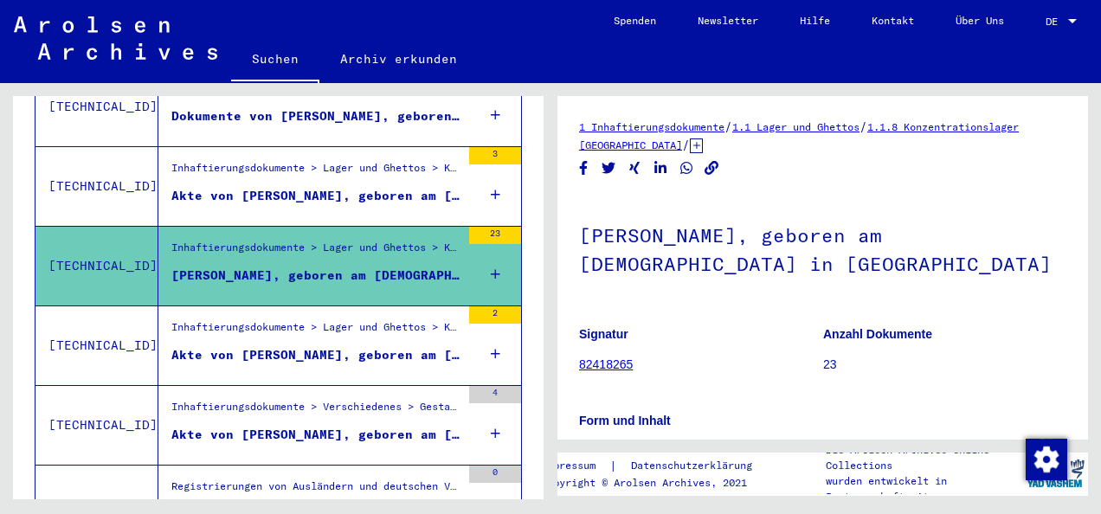
click at [657, 267] on h1 "[PERSON_NAME], geboren am [DEMOGRAPHIC_DATA] in [GEOGRAPHIC_DATA]" at bounding box center [822, 248] width 487 height 105
copy h1 "Stargard"
click at [171, 319] on div "Inhaftierungsdokumente > Lager und Ghettos > Konzentrationslager [GEOGRAPHIC_DA…" at bounding box center [315, 331] width 289 height 24
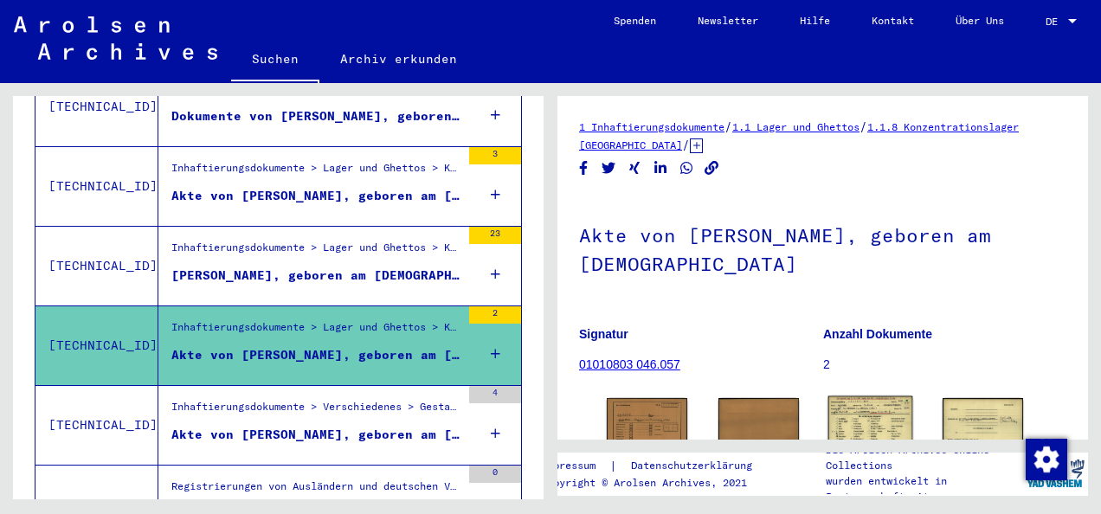
click at [855, 424] on img at bounding box center [870, 424] width 85 height 57
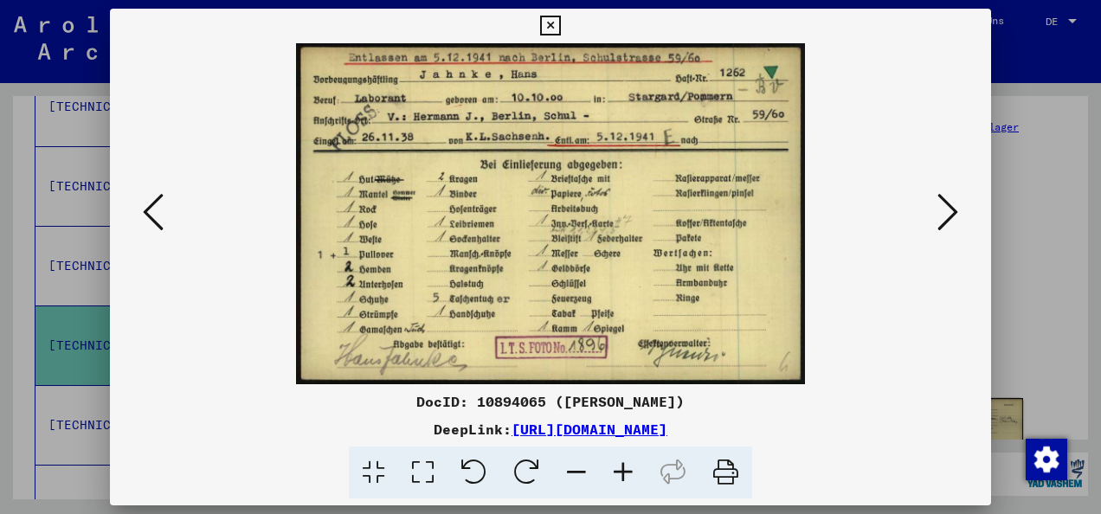
drag, startPoint x: 547, startPoint y: 23, endPoint x: 367, endPoint y: 278, distance: 312.4
click at [547, 23] on icon at bounding box center [550, 26] width 20 height 21
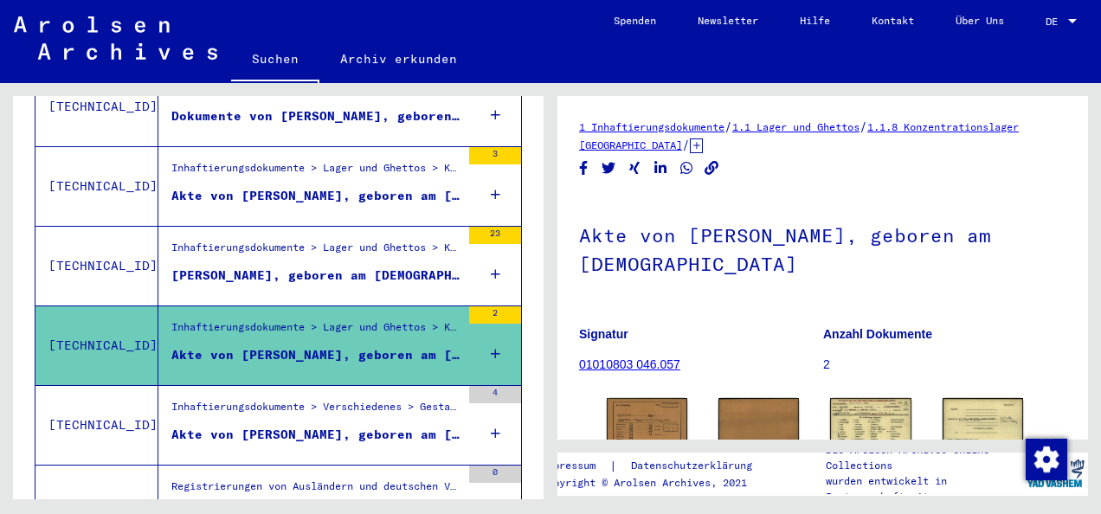
click at [336, 399] on div "Inhaftierungsdokumente > Verschiedenes > Gestapo > [MEDICAL_DATA] Gestapo [GEOG…" at bounding box center [315, 411] width 289 height 24
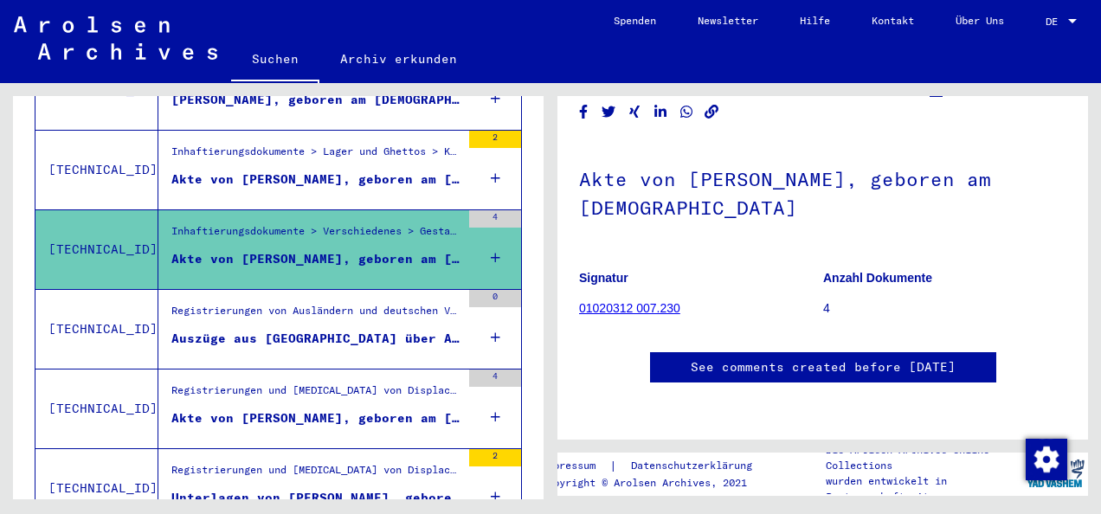
scroll to position [985, 0]
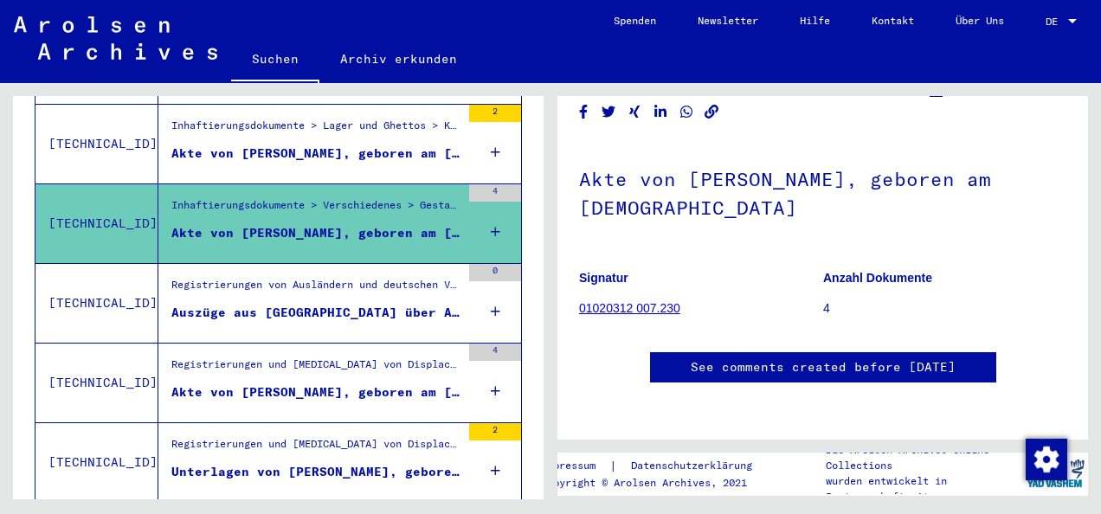
click at [252, 304] on div "Auszüge aus [GEOGRAPHIC_DATA] über Ausländer, die bei [PERSON_NAME] in [GEOGRAP…" at bounding box center [315, 313] width 289 height 18
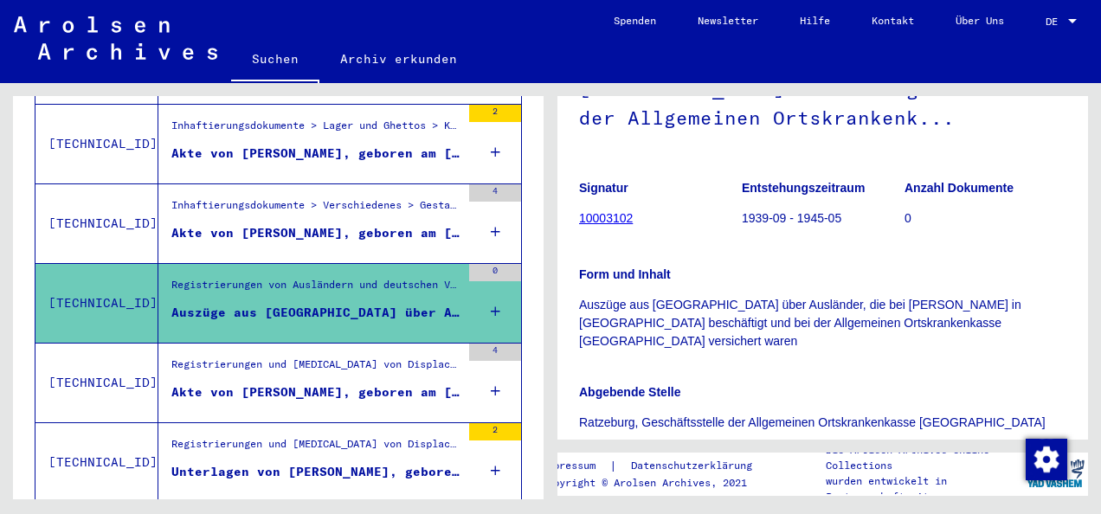
scroll to position [362, 0]
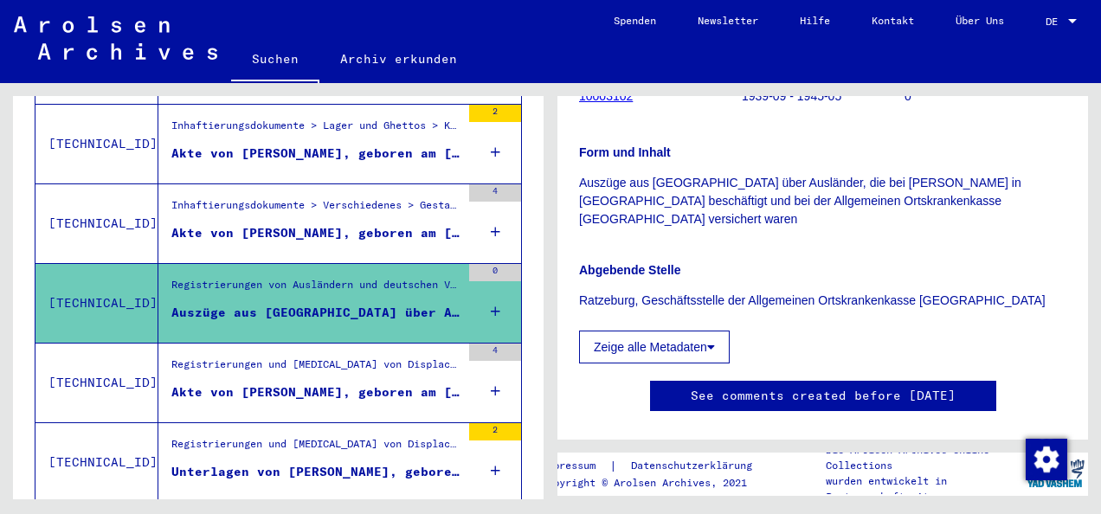
click at [327, 357] on div "Registrierungen und [MEDICAL_DATA] von Displaced Persons, Kindern und Vermisste…" at bounding box center [315, 369] width 289 height 24
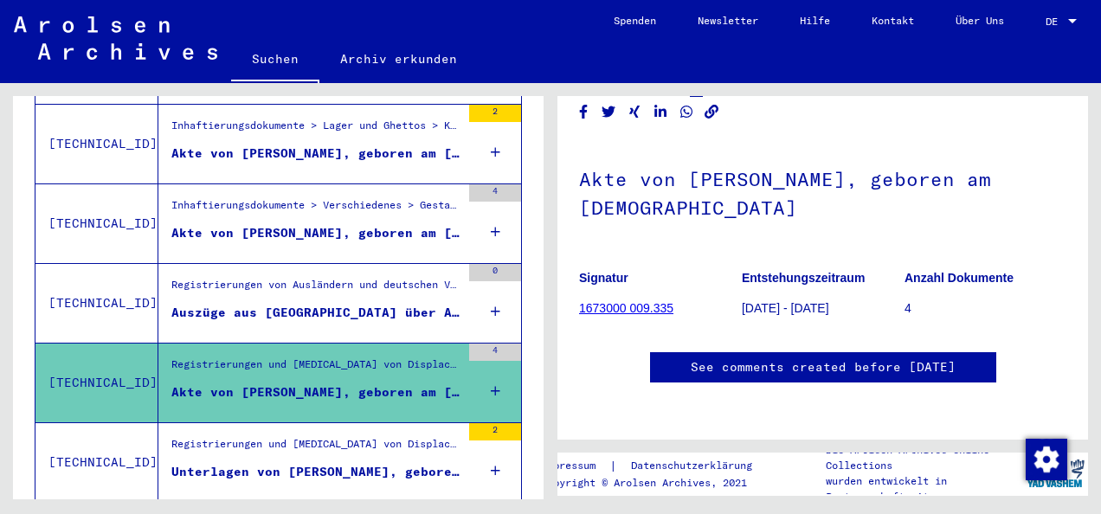
scroll to position [126, 0]
click at [286, 436] on div "Registrierungen und [MEDICAL_DATA] von Displaced Persons, Kindern und Vermisste…" at bounding box center [315, 448] width 289 height 24
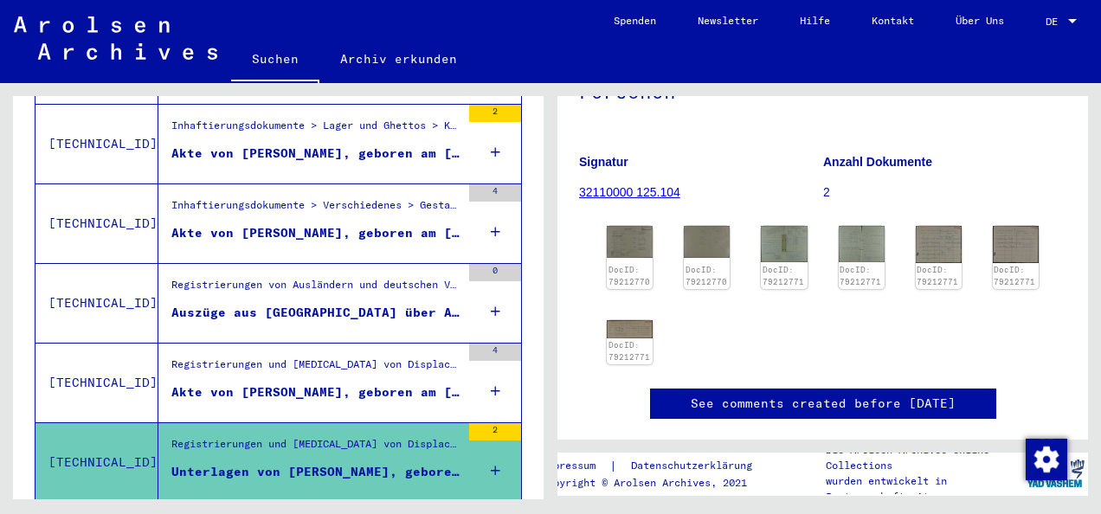
scroll to position [251, 0]
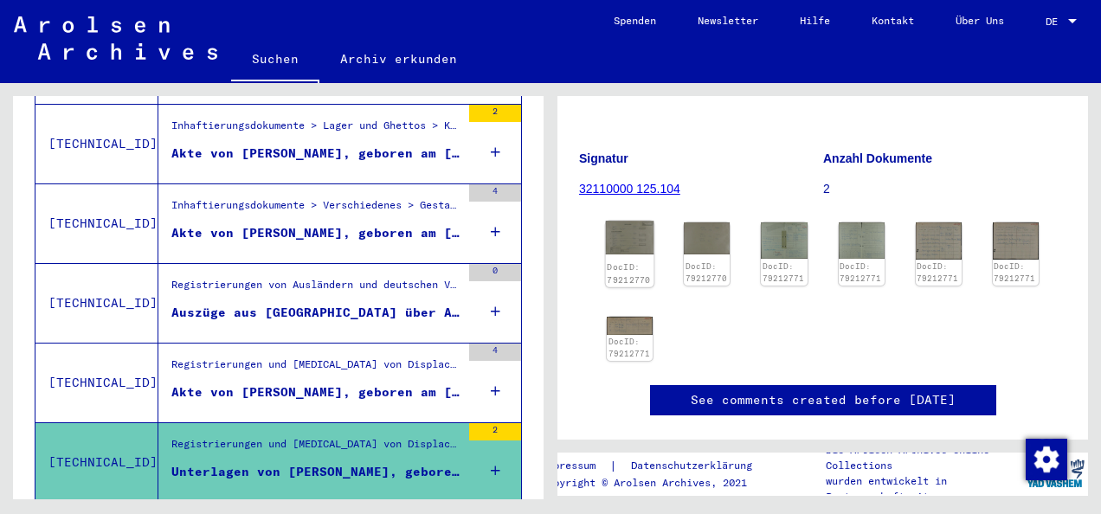
click at [641, 221] on img at bounding box center [630, 238] width 48 height 34
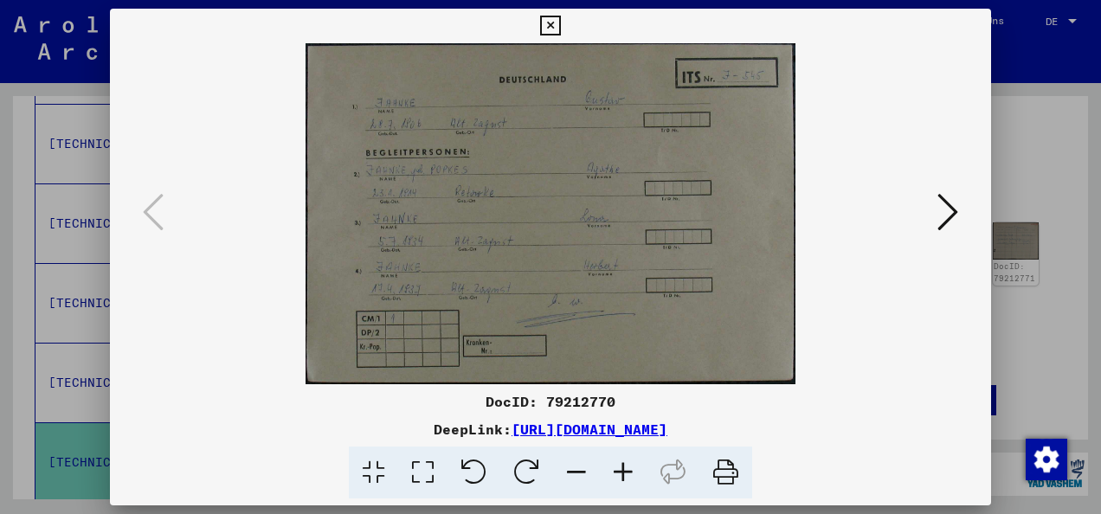
click at [557, 23] on icon at bounding box center [550, 26] width 20 height 21
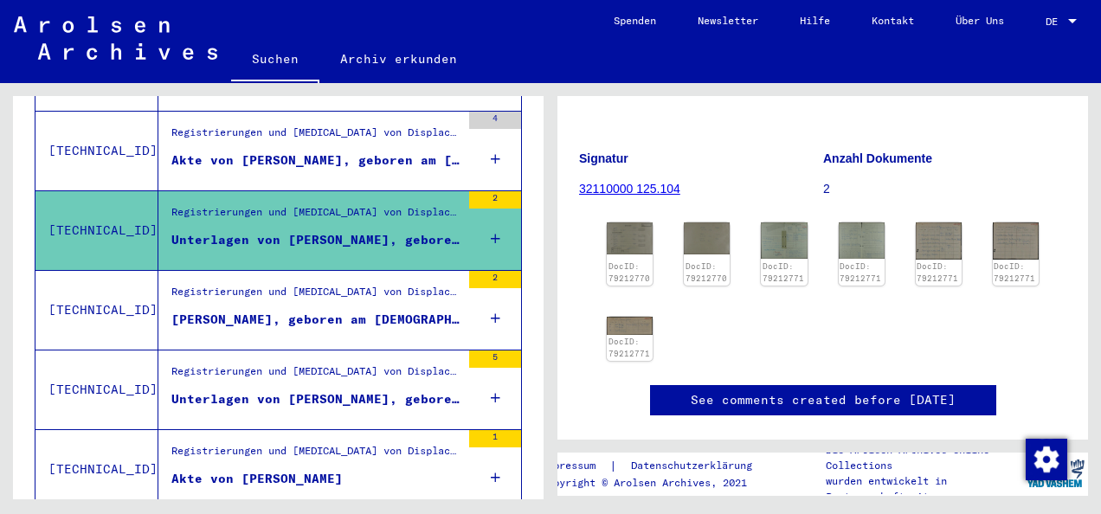
scroll to position [1198, 0]
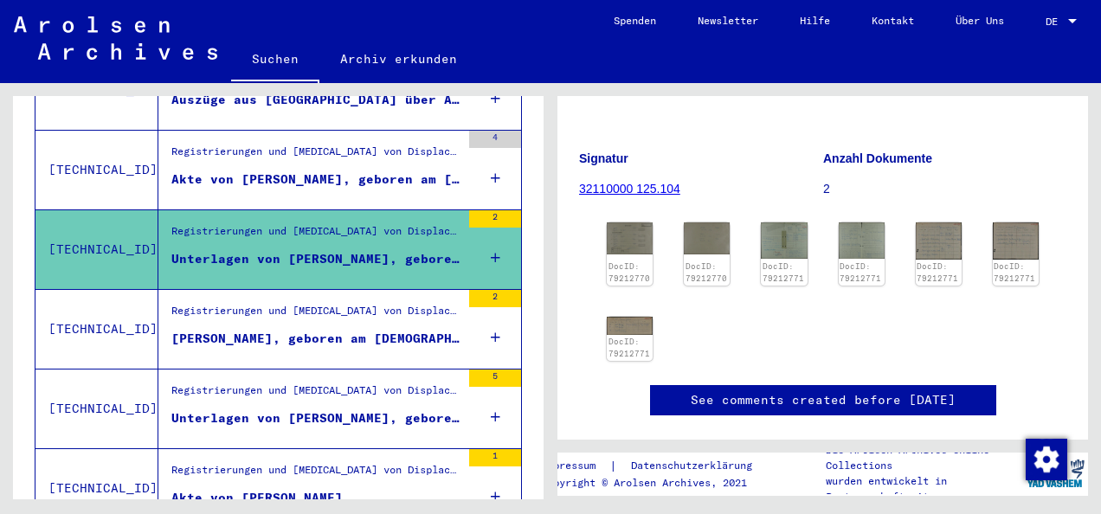
click at [332, 330] on div "[PERSON_NAME], geboren am [DEMOGRAPHIC_DATA]" at bounding box center [315, 339] width 289 height 18
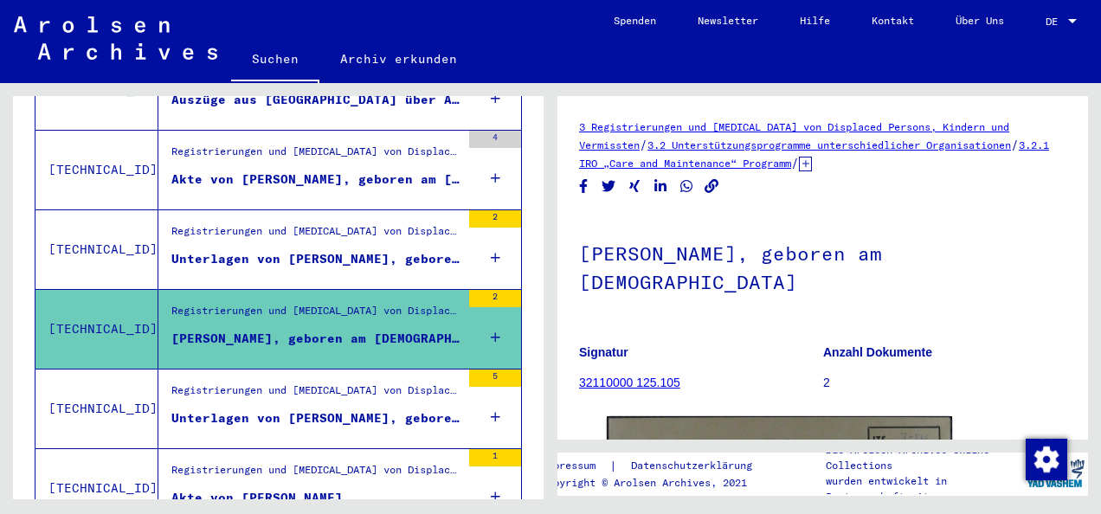
click at [325, 383] on div "Registrierungen und [MEDICAL_DATA] von Displaced Persons, Kindern und Vermisste…" at bounding box center [315, 395] width 289 height 24
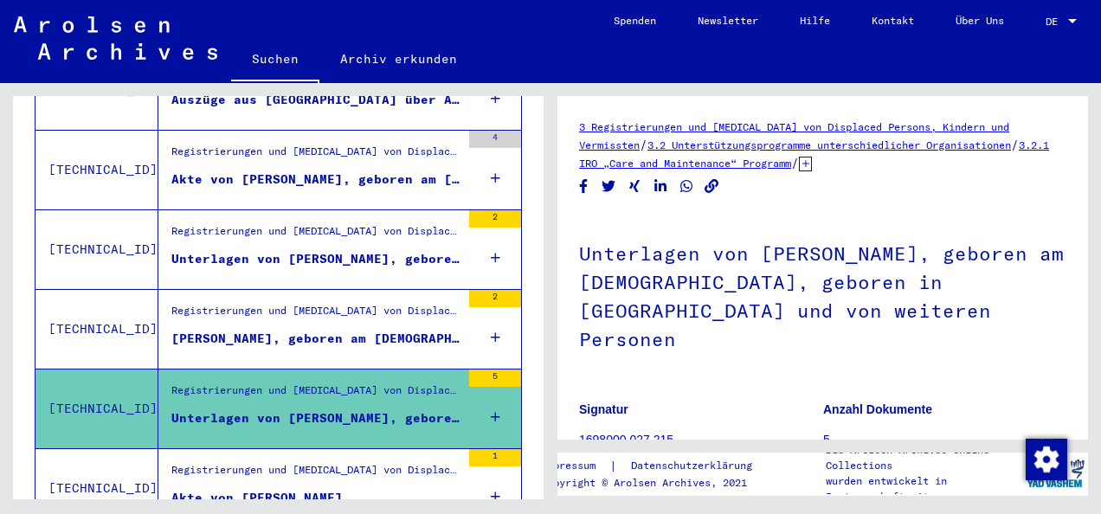
click at [303, 462] on div "Registrierungen und [MEDICAL_DATA] von Displaced Persons, Kindern und Vermisste…" at bounding box center [315, 474] width 289 height 24
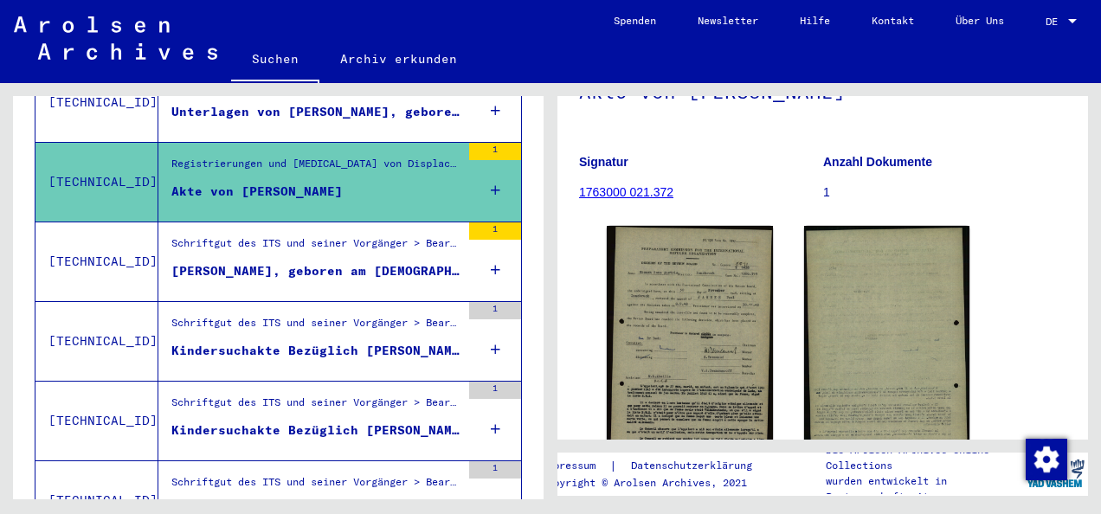
scroll to position [1512, 0]
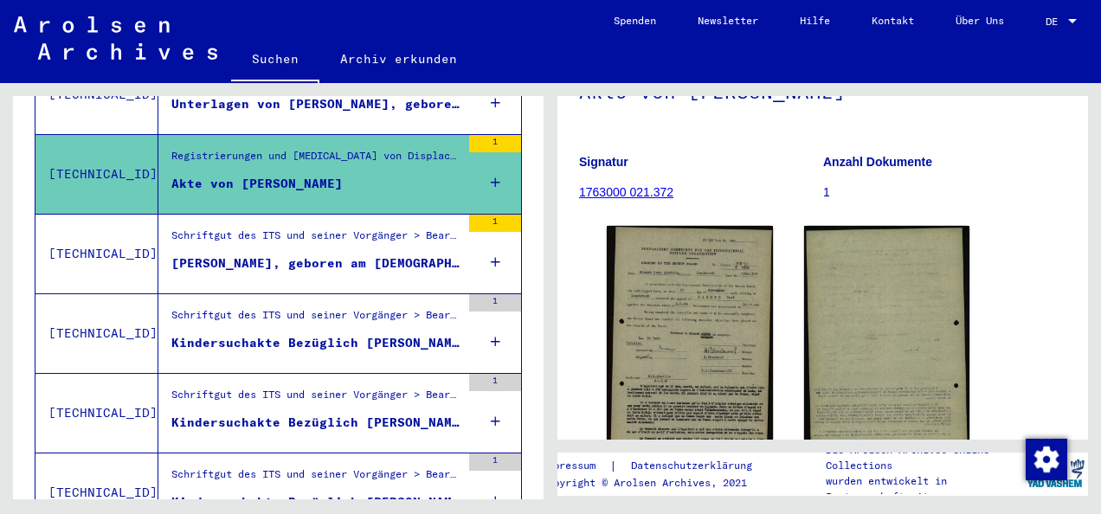
click at [348, 254] on div "[PERSON_NAME], geboren am [DEMOGRAPHIC_DATA]" at bounding box center [315, 263] width 289 height 18
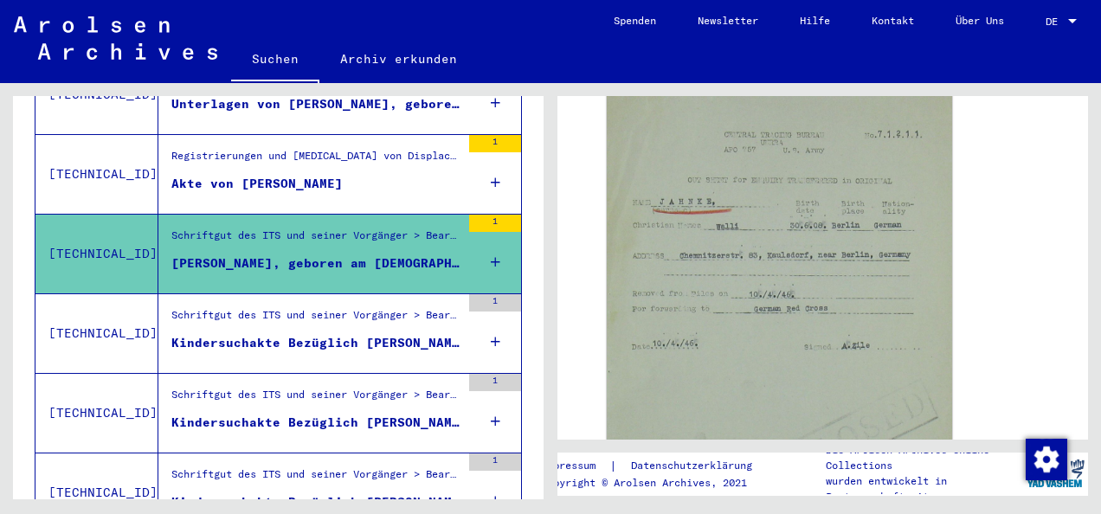
scroll to position [381, 0]
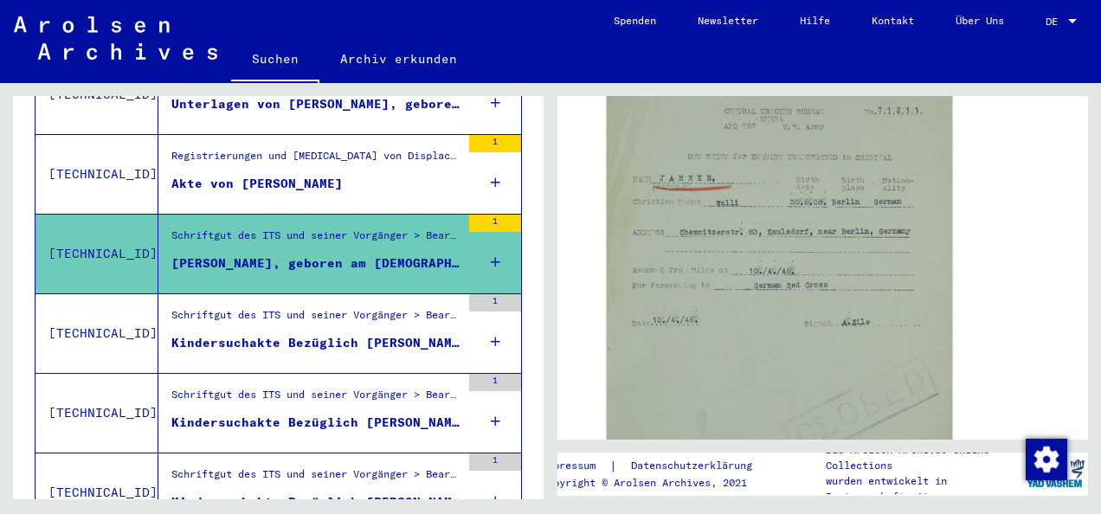
click at [388, 334] on figure "Kindersuchakte Bezüglich [PERSON_NAME] [DATE]" at bounding box center [315, 347] width 289 height 26
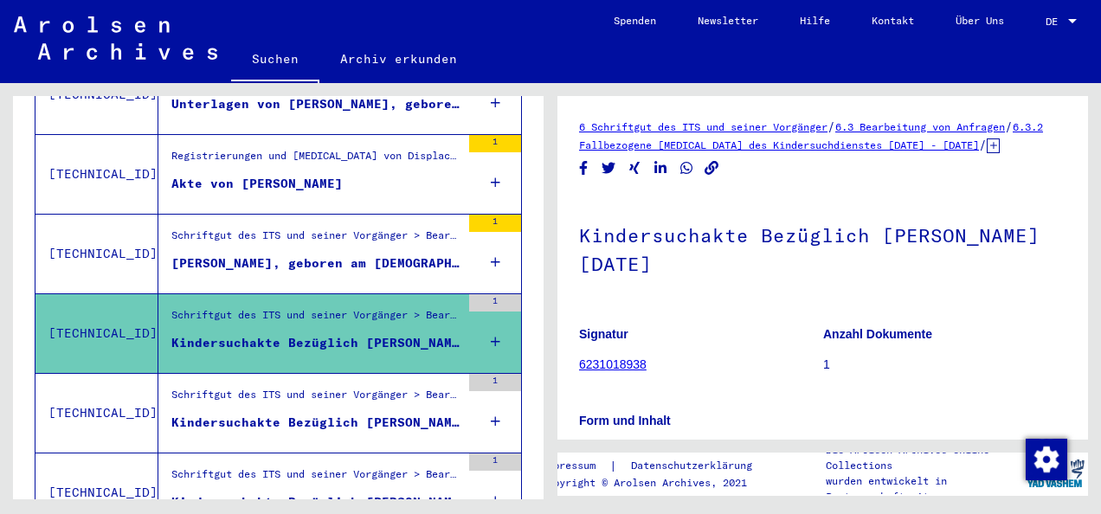
click at [338, 414] on figure "Kindersuchakte Bezüglich [PERSON_NAME] [DATE]" at bounding box center [315, 427] width 289 height 26
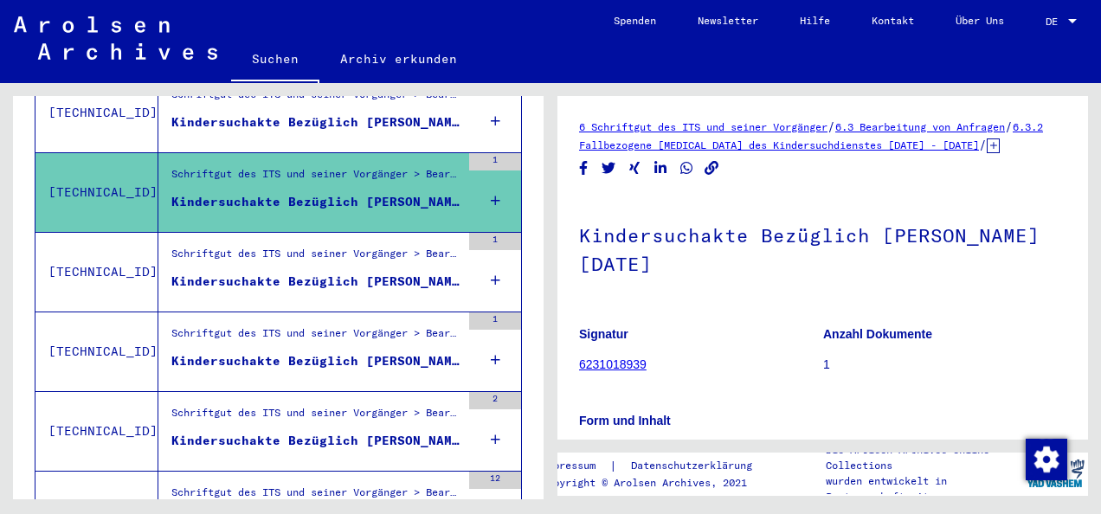
scroll to position [1777, 0]
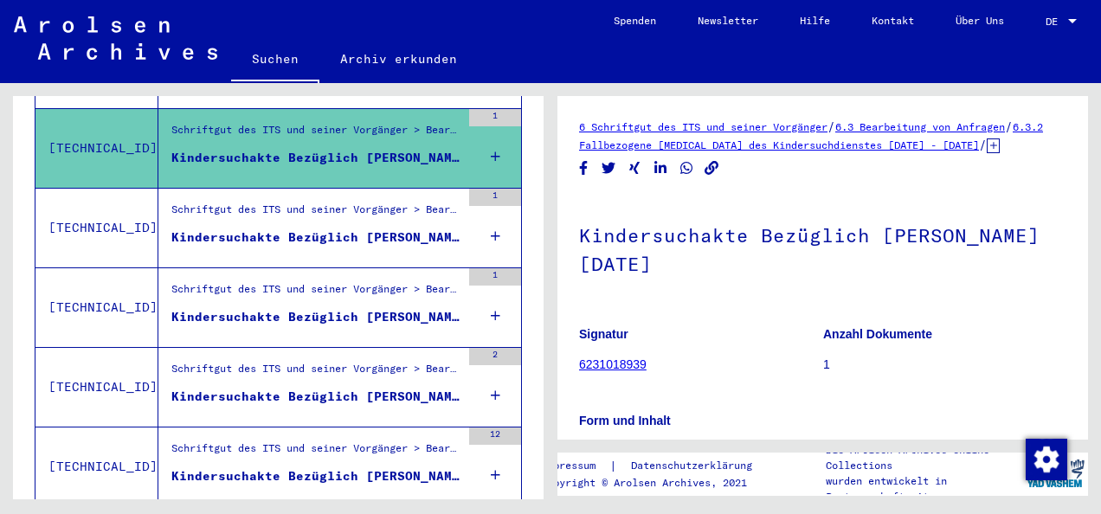
drag, startPoint x: 529, startPoint y: 414, endPoint x: 528, endPoint y: 439, distance: 25.1
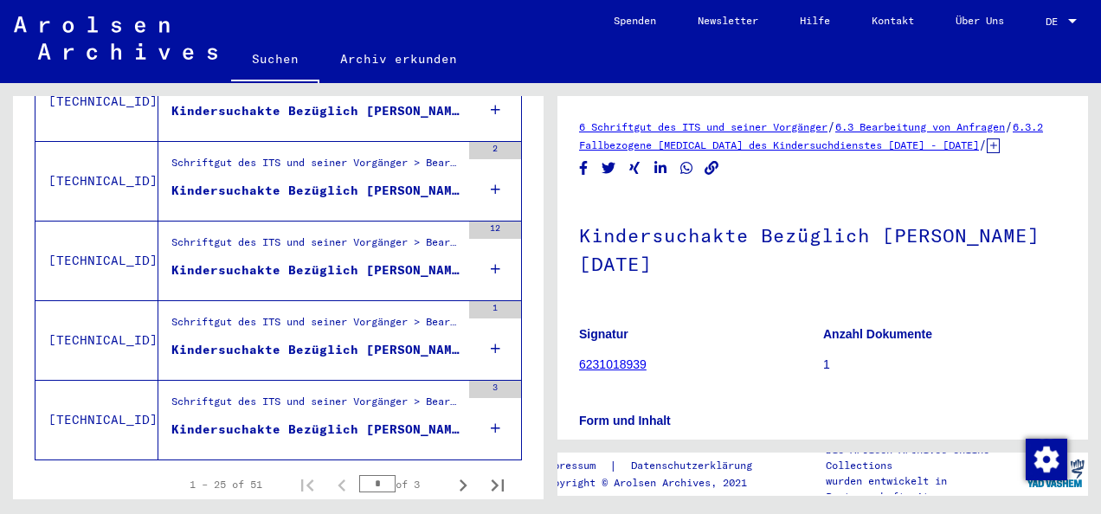
scroll to position [2013, 0]
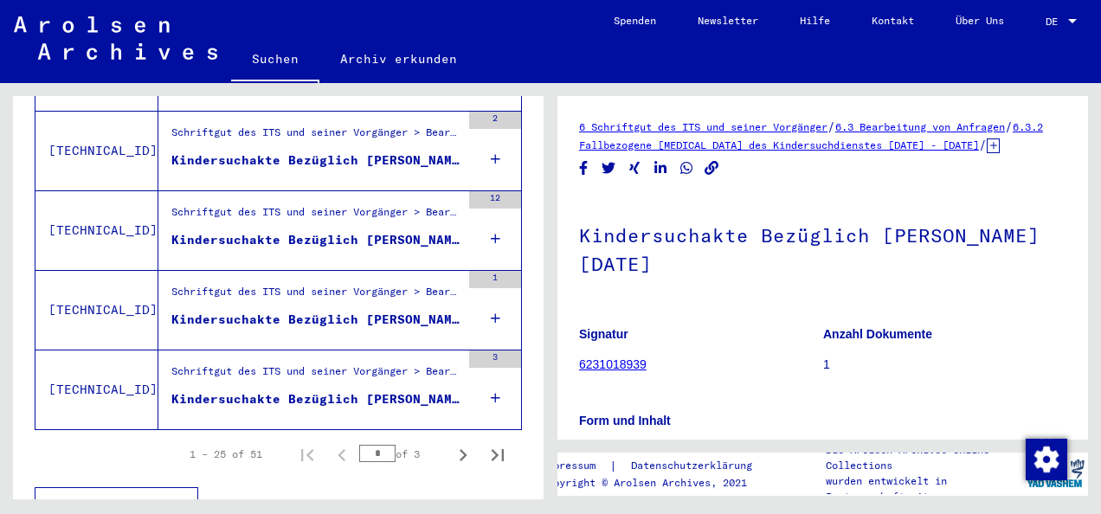
click at [348, 390] on div "Kindersuchakte Bezüglich [PERSON_NAME] [DATE]" at bounding box center [315, 399] width 289 height 18
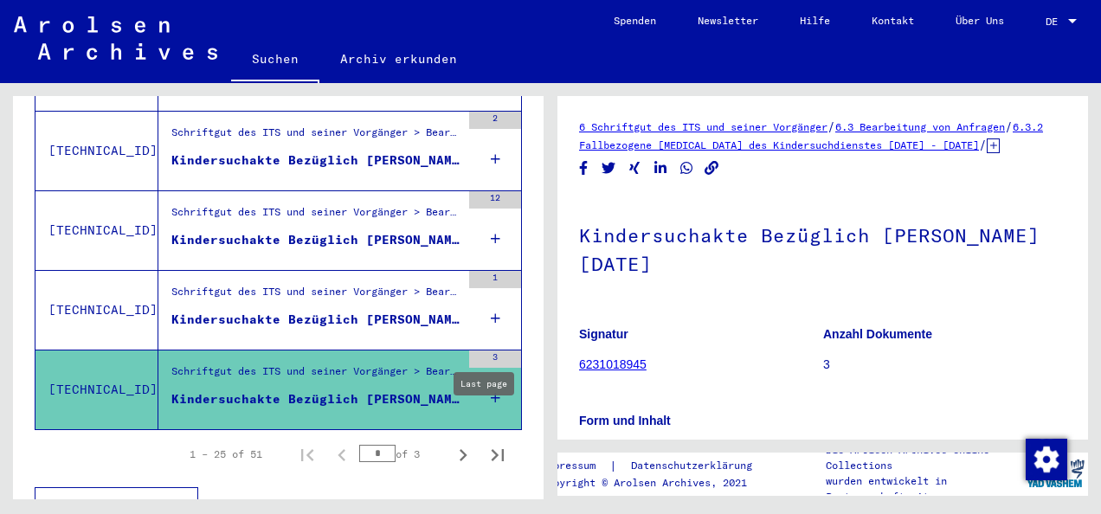
click at [460, 449] on icon "Next page" at bounding box center [464, 455] width 8 height 12
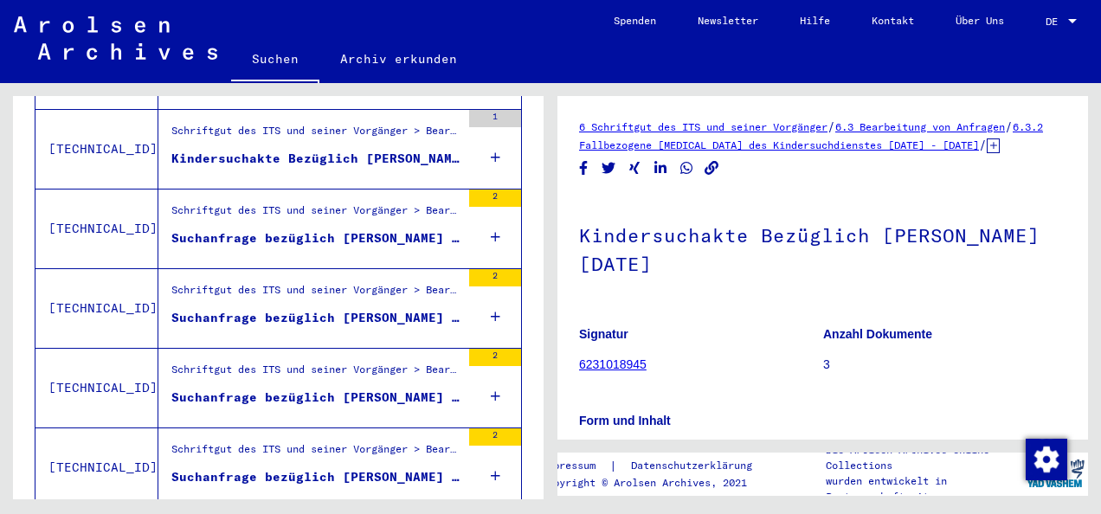
scroll to position [631, 0]
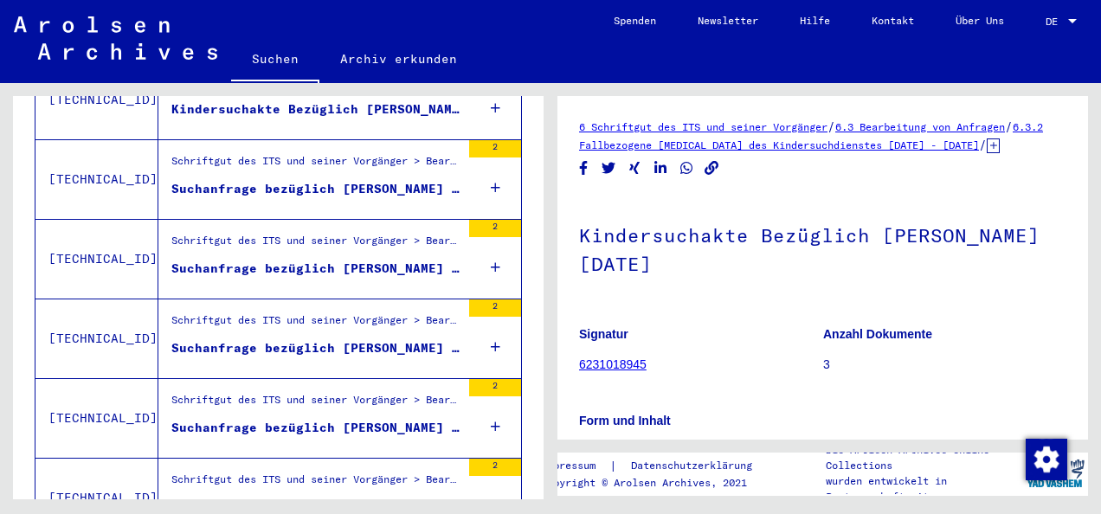
click at [341, 153] on div "Schriftgut des ITS und seiner Vorgänger > Bearbeitung von Anfragen > Fallbezoge…" at bounding box center [315, 165] width 289 height 24
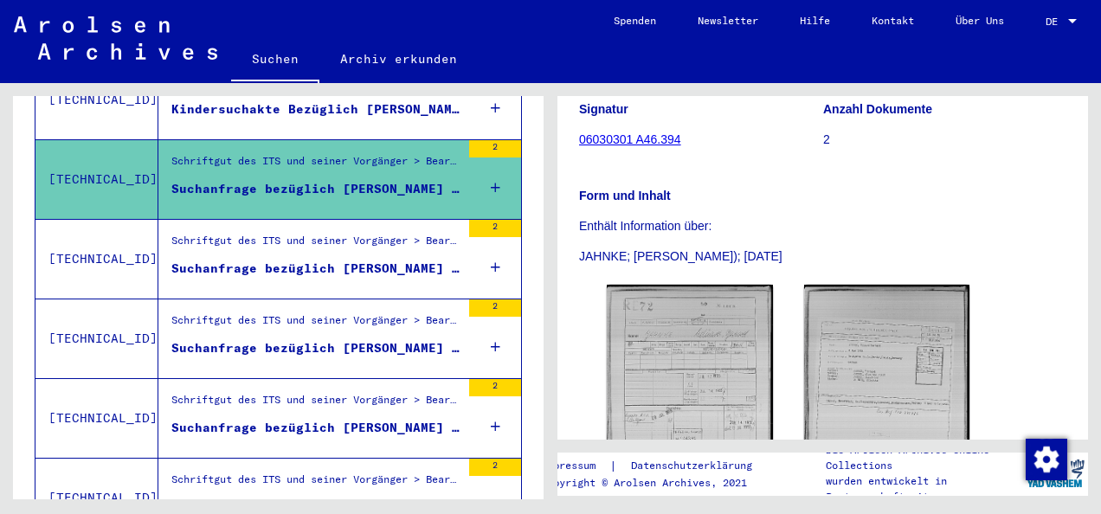
scroll to position [289, 0]
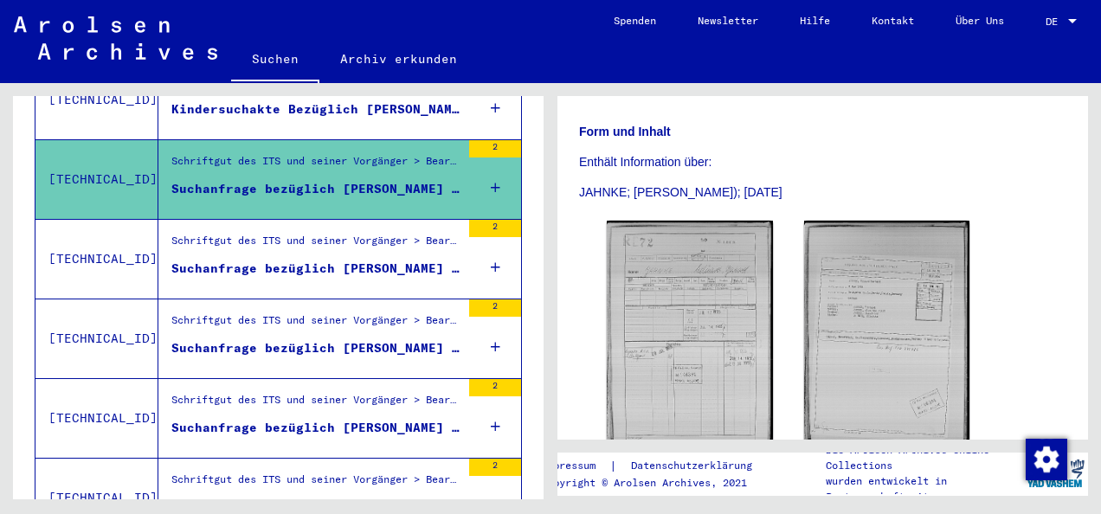
click at [357, 233] on div "Schriftgut des ITS und seiner Vorgänger > Bearbeitung von Anfragen > Fallbezoge…" at bounding box center [315, 245] width 289 height 24
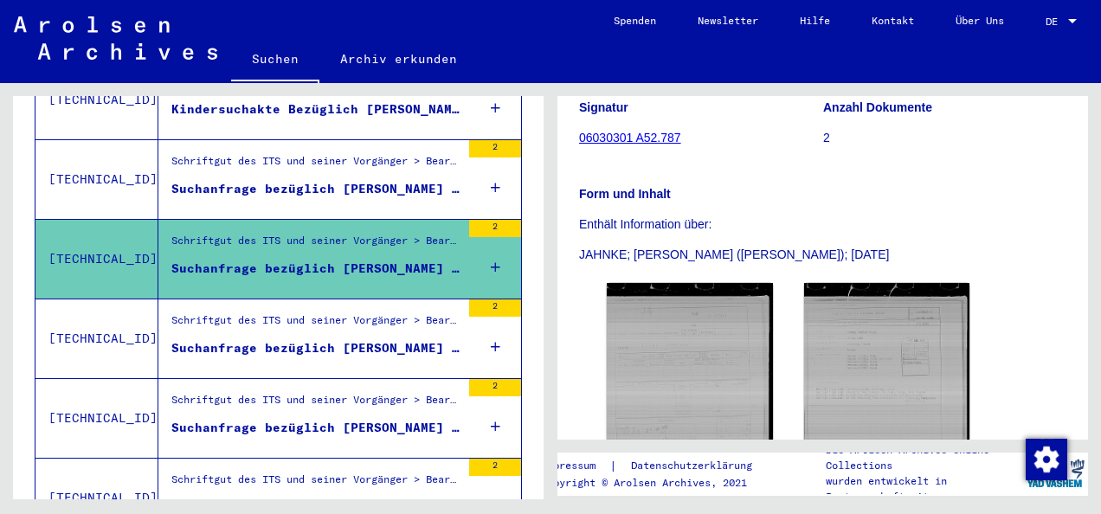
scroll to position [367, 0]
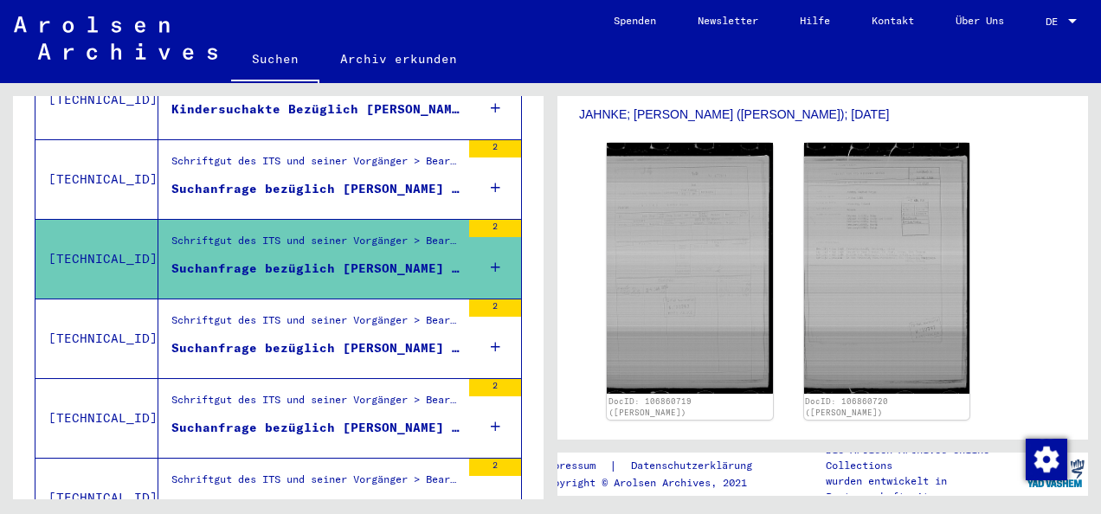
click at [345, 339] on figure "Suchanfrage bezüglich [PERSON_NAME] [DATE]" at bounding box center [315, 352] width 289 height 26
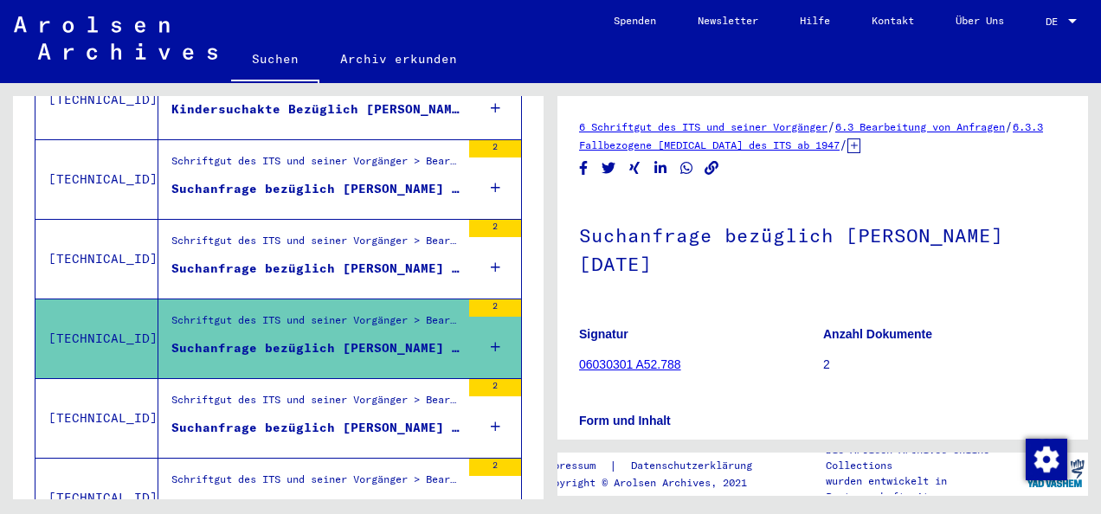
click at [339, 379] on div "Schriftgut des ITS und seiner Vorgänger > Bearbeitung von Anfragen > Fallbezoge…" at bounding box center [309, 418] width 302 height 79
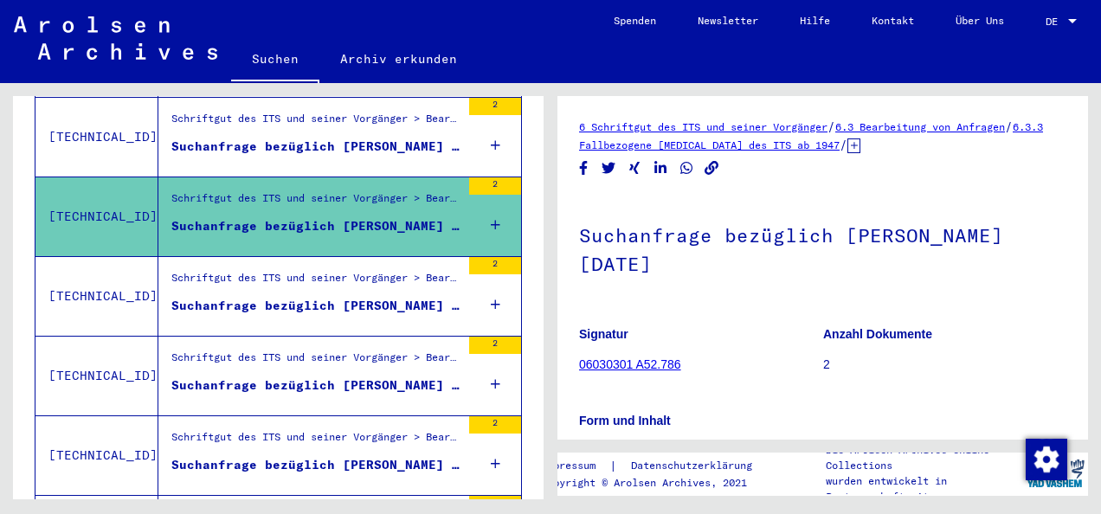
scroll to position [888, 0]
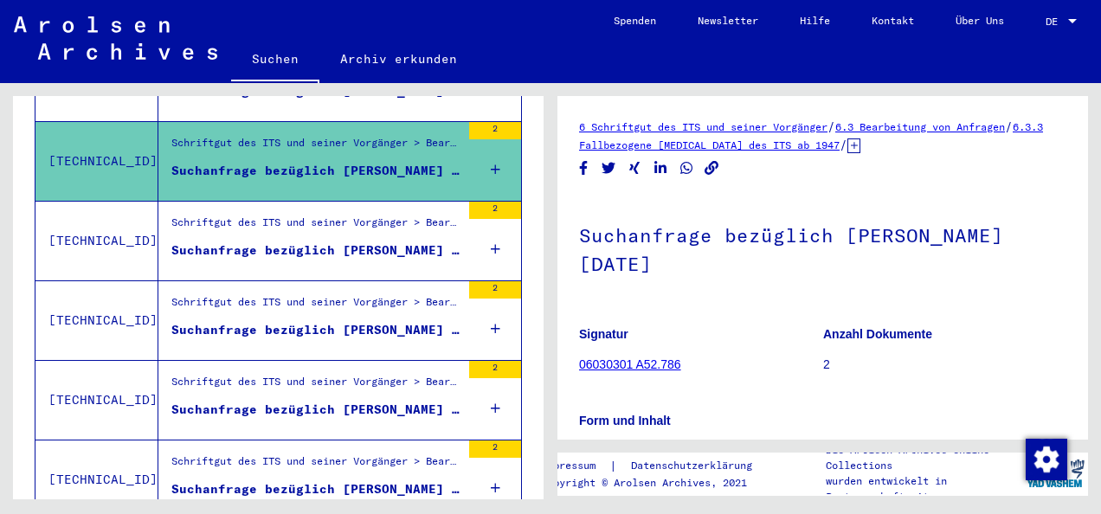
click at [386, 215] on figure "Schriftgut des ITS und seiner Vorgänger > Bearbeitung von Anfragen > Fallbezoge…" at bounding box center [315, 228] width 289 height 26
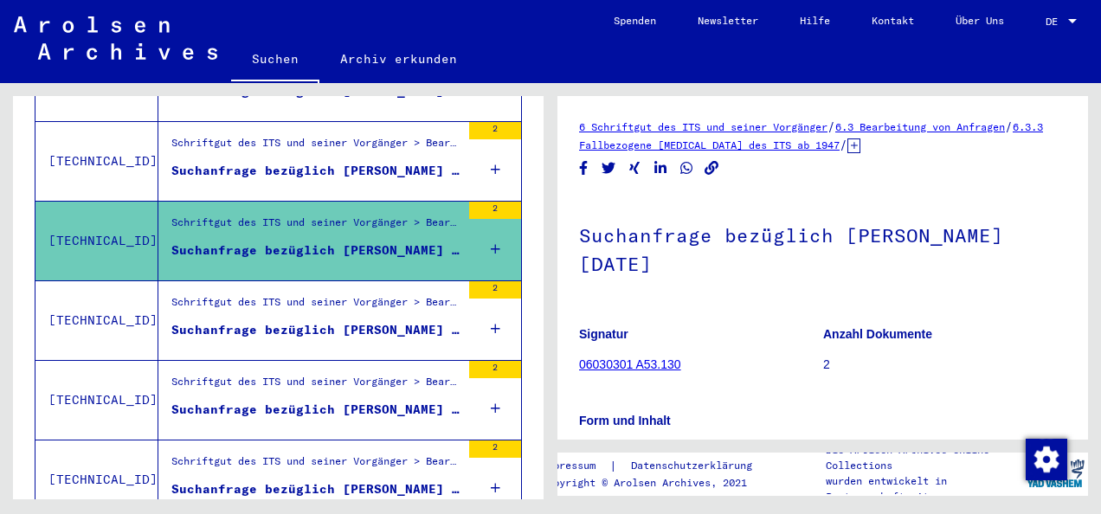
click at [363, 294] on div "Schriftgut des ITS und seiner Vorgänger > Bearbeitung von Anfragen > Fallbezoge…" at bounding box center [315, 306] width 289 height 24
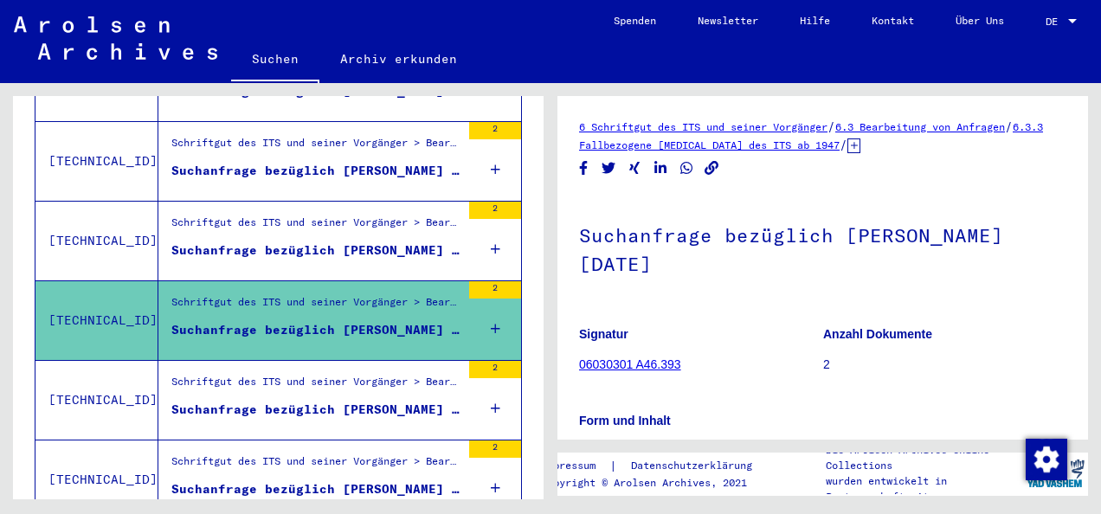
click at [343, 374] on div "Schriftgut des ITS und seiner Vorgänger > Bearbeitung von Anfragen > Fallbezoge…" at bounding box center [315, 386] width 289 height 24
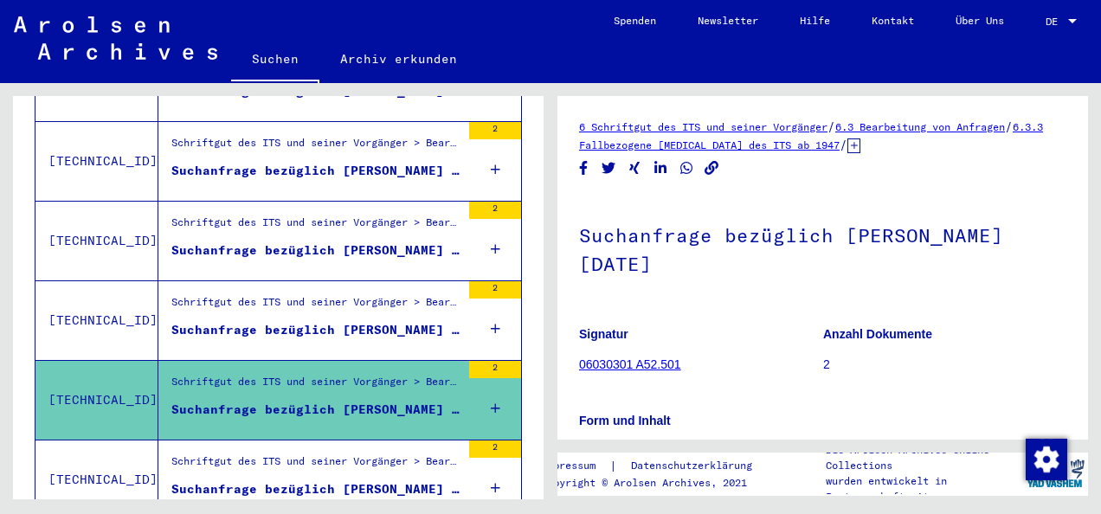
click at [326, 454] on div "Schriftgut des ITS und seiner Vorgänger > Bearbeitung von Anfragen > Fallbezoge…" at bounding box center [315, 466] width 289 height 24
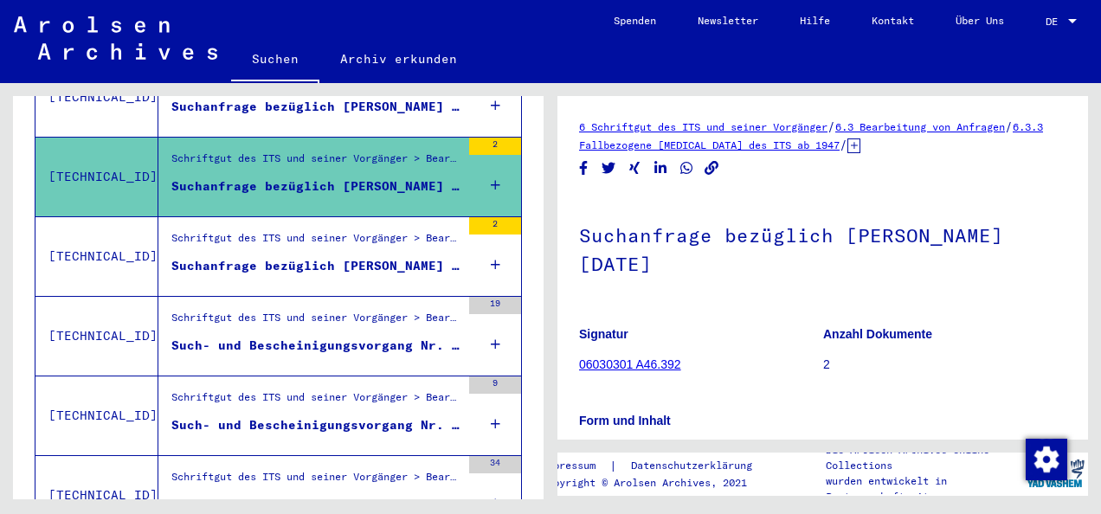
scroll to position [1203, 0]
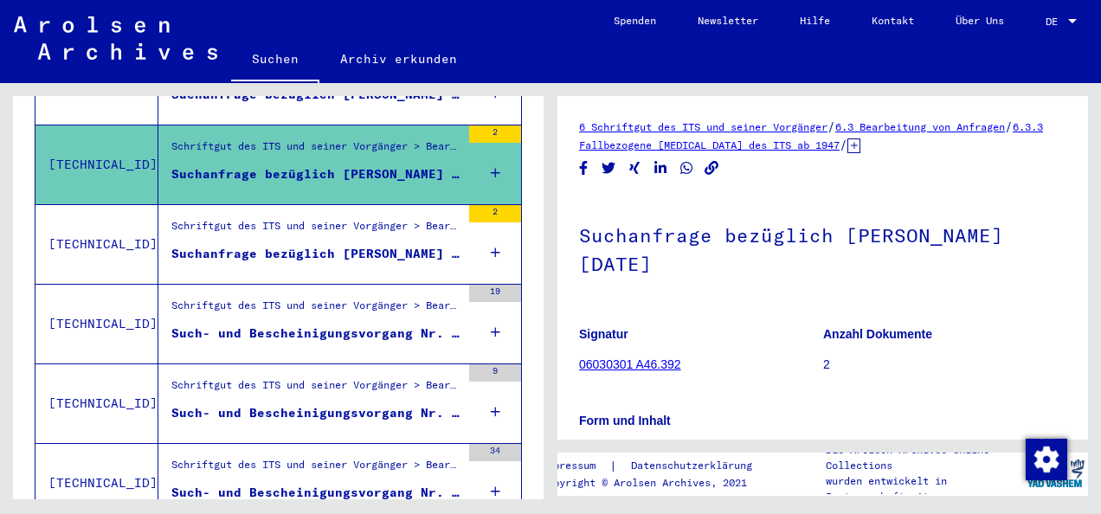
click at [376, 245] on div "Suchanfrage bezüglich [PERSON_NAME] [DATE]" at bounding box center [315, 254] width 289 height 18
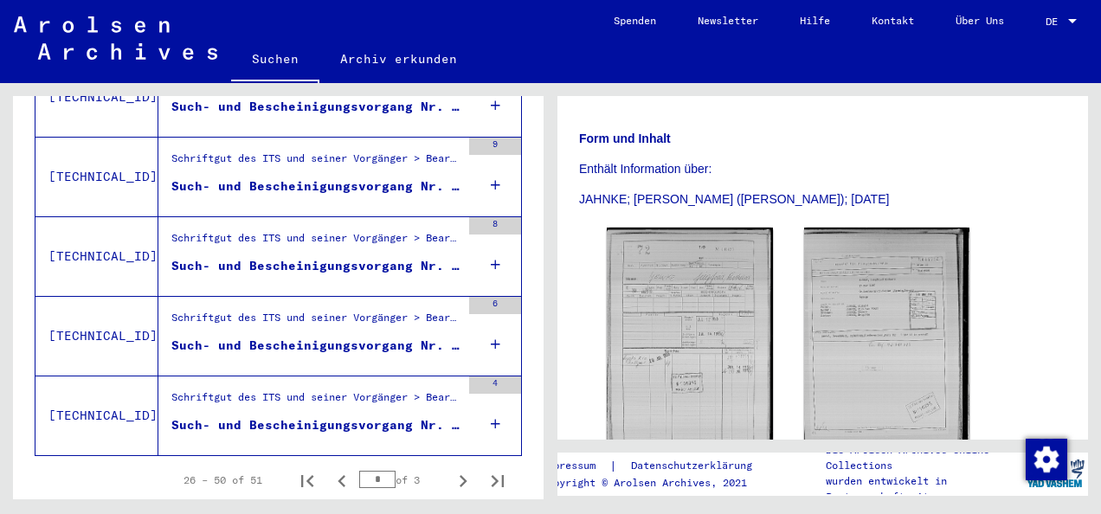
scroll to position [2013, 0]
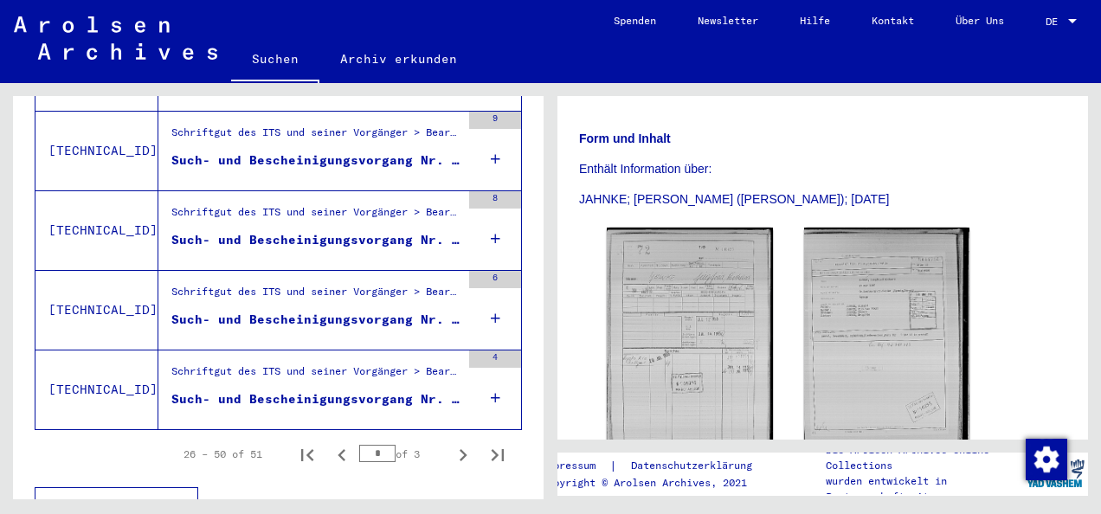
click at [460, 449] on icon "Next page" at bounding box center [464, 455] width 8 height 12
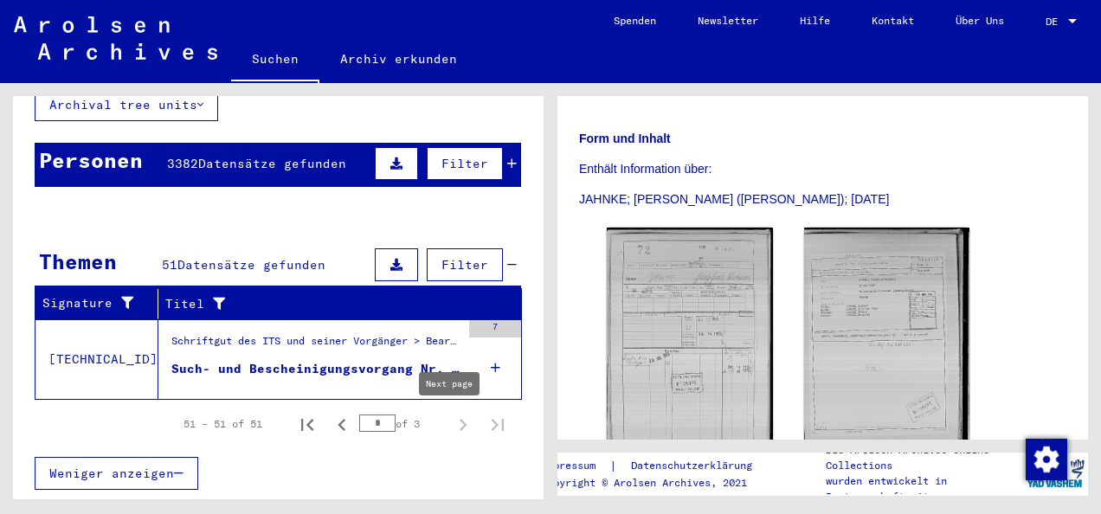
type input "*"
